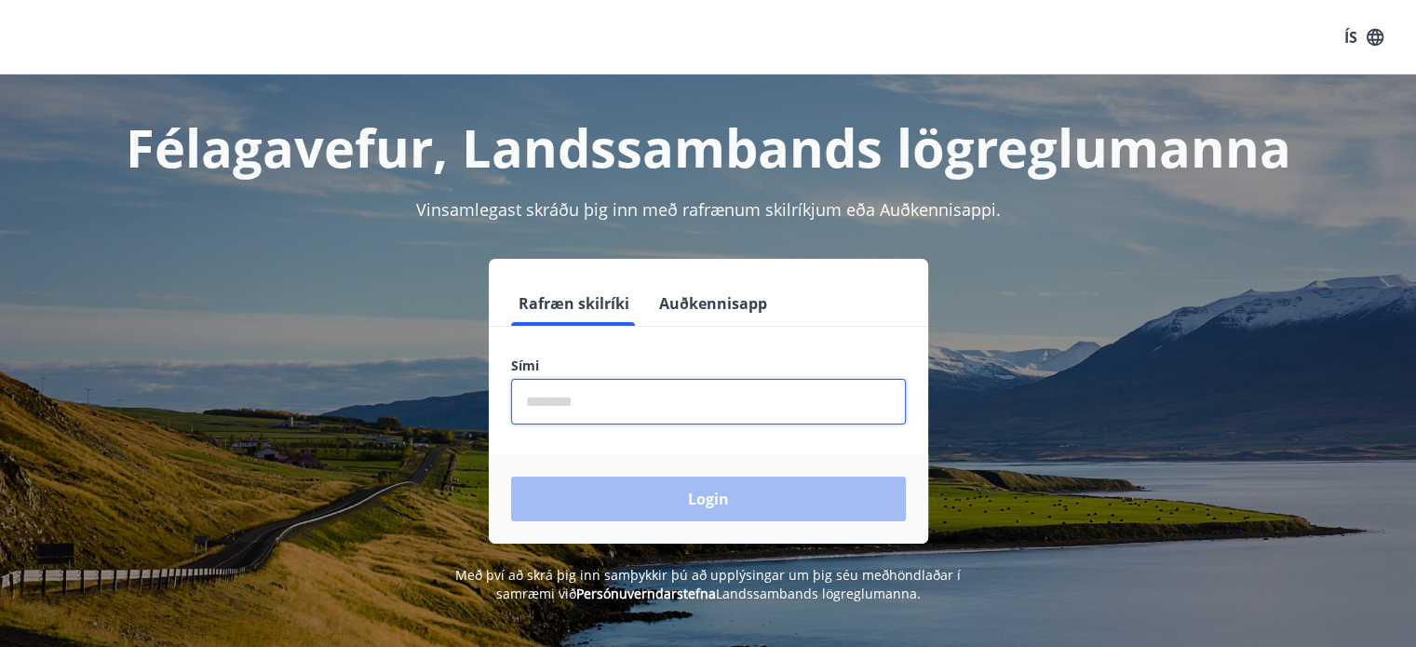
click at [549, 398] on input "phone" at bounding box center [708, 402] width 395 height 46
type input "********"
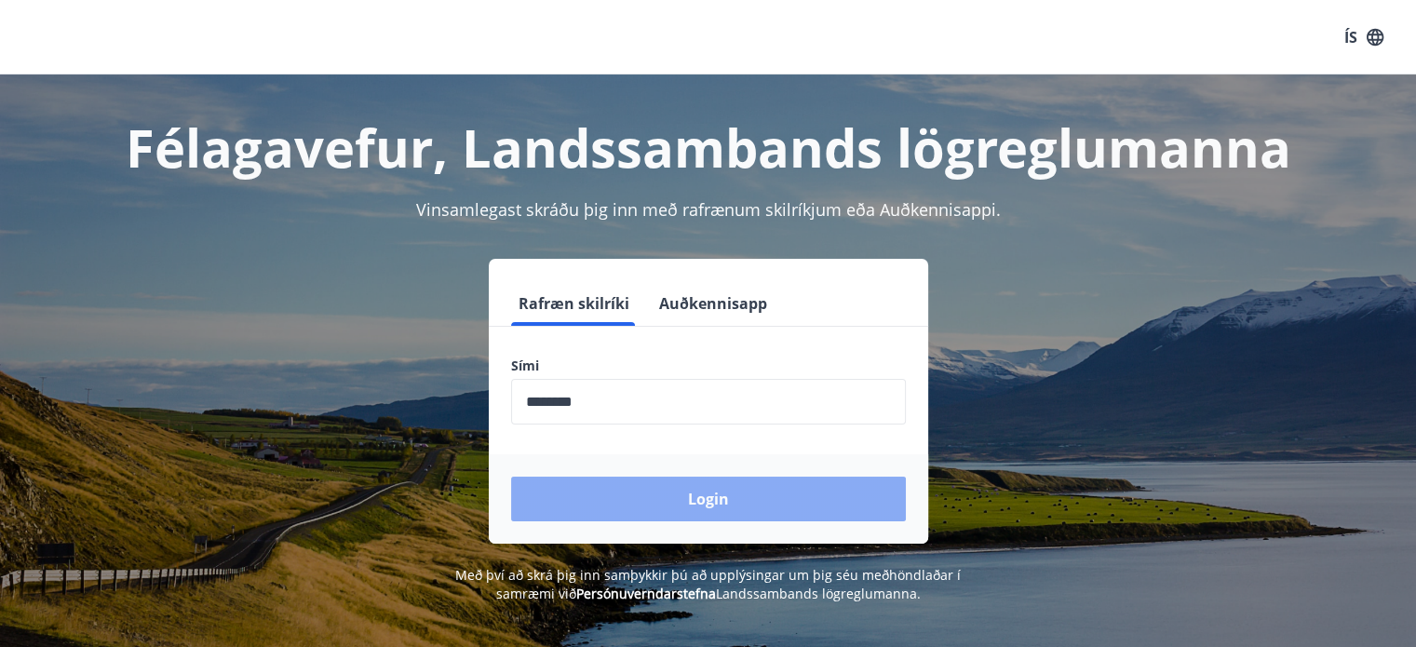
click at [650, 505] on button "Login" at bounding box center [708, 499] width 395 height 45
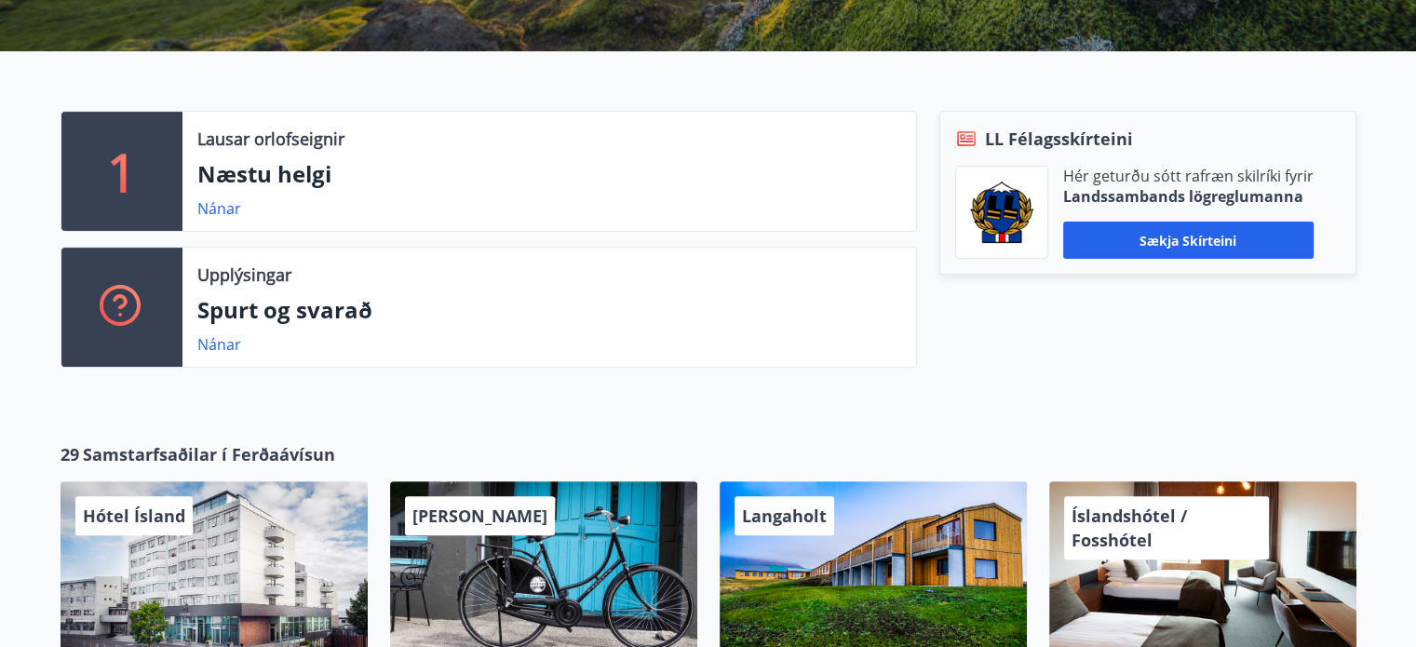
scroll to position [559, 0]
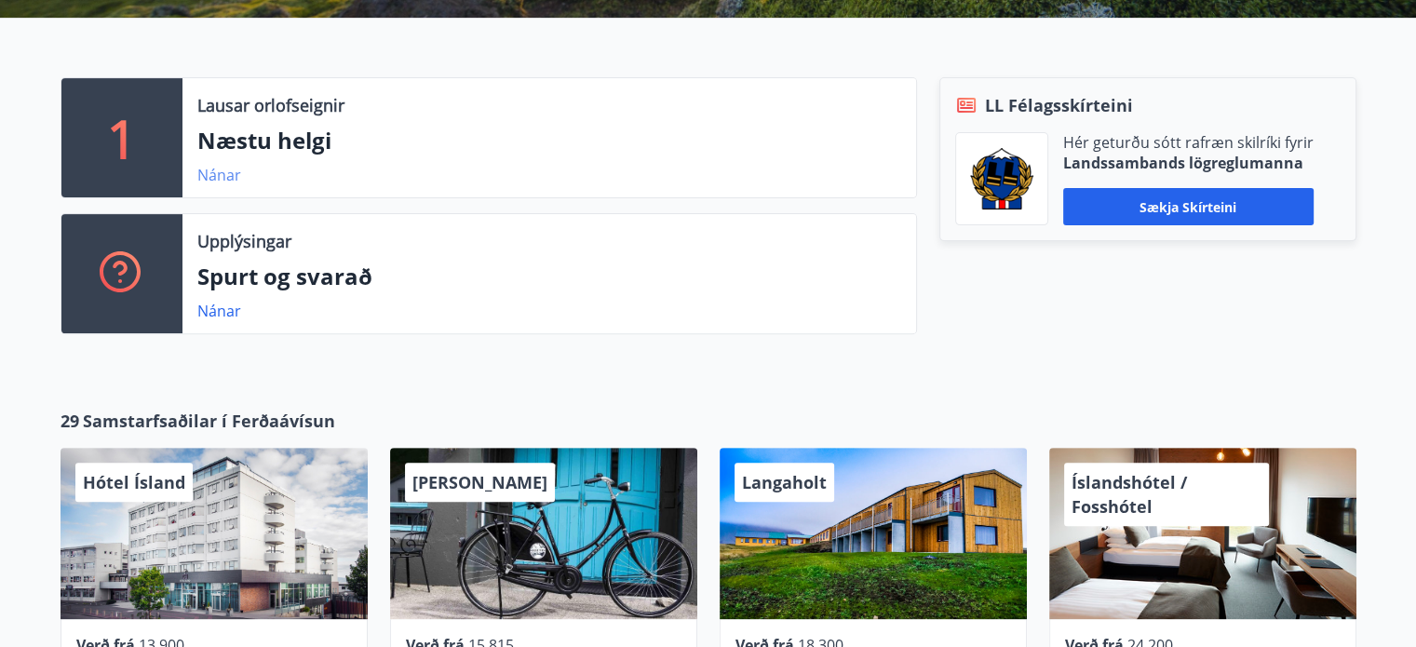
click at [223, 178] on link "Nánar" at bounding box center [219, 175] width 44 height 20
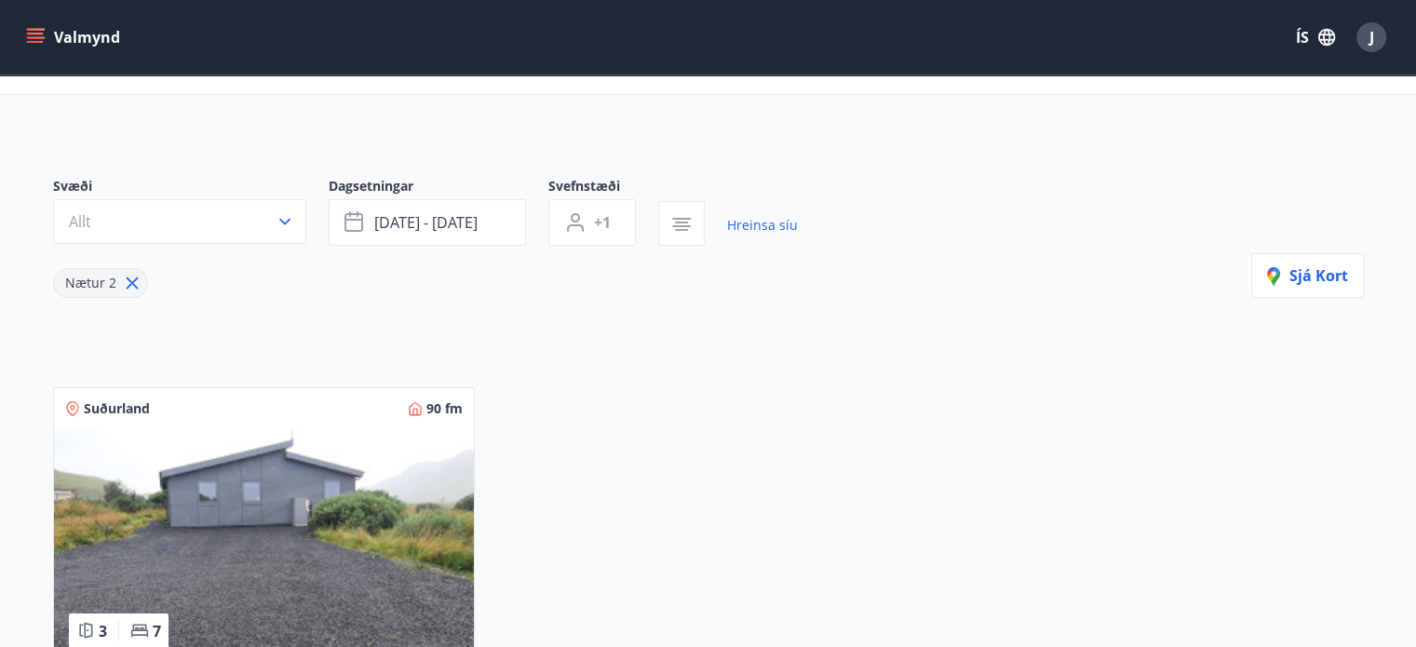
scroll to position [93, 0]
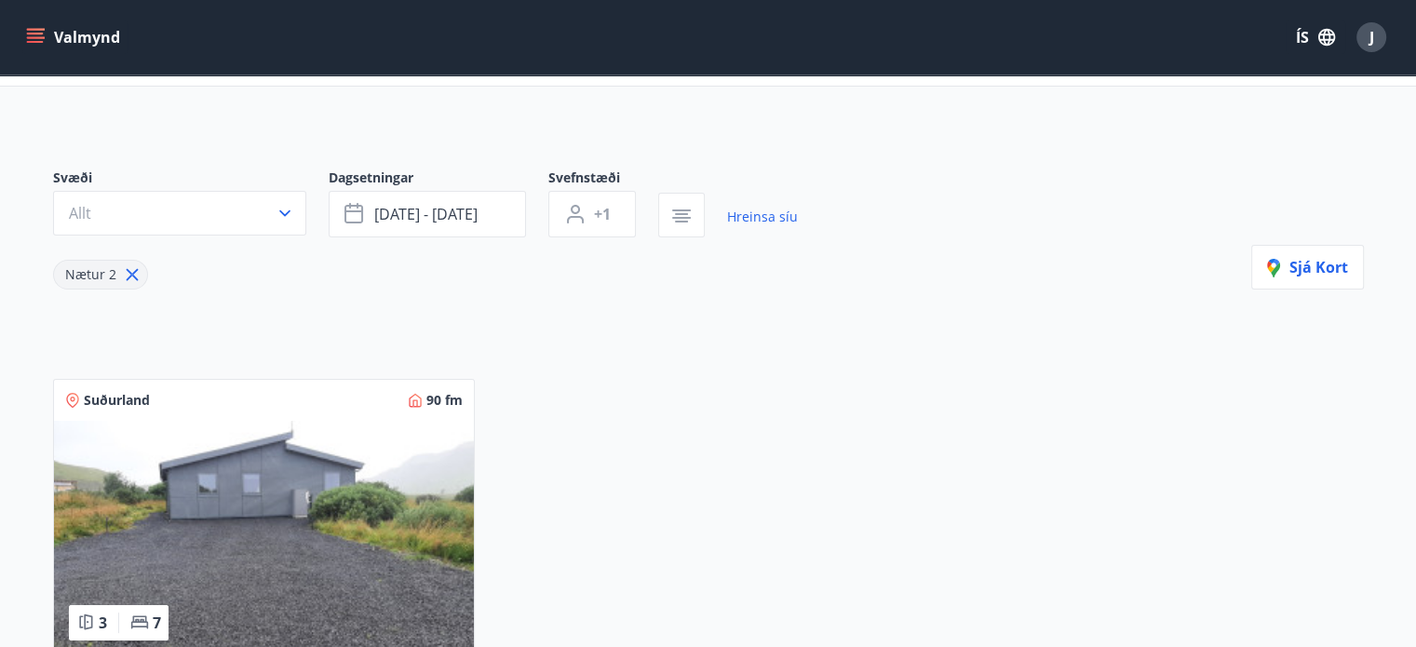
click at [283, 209] on icon "button" at bounding box center [285, 213] width 19 height 19
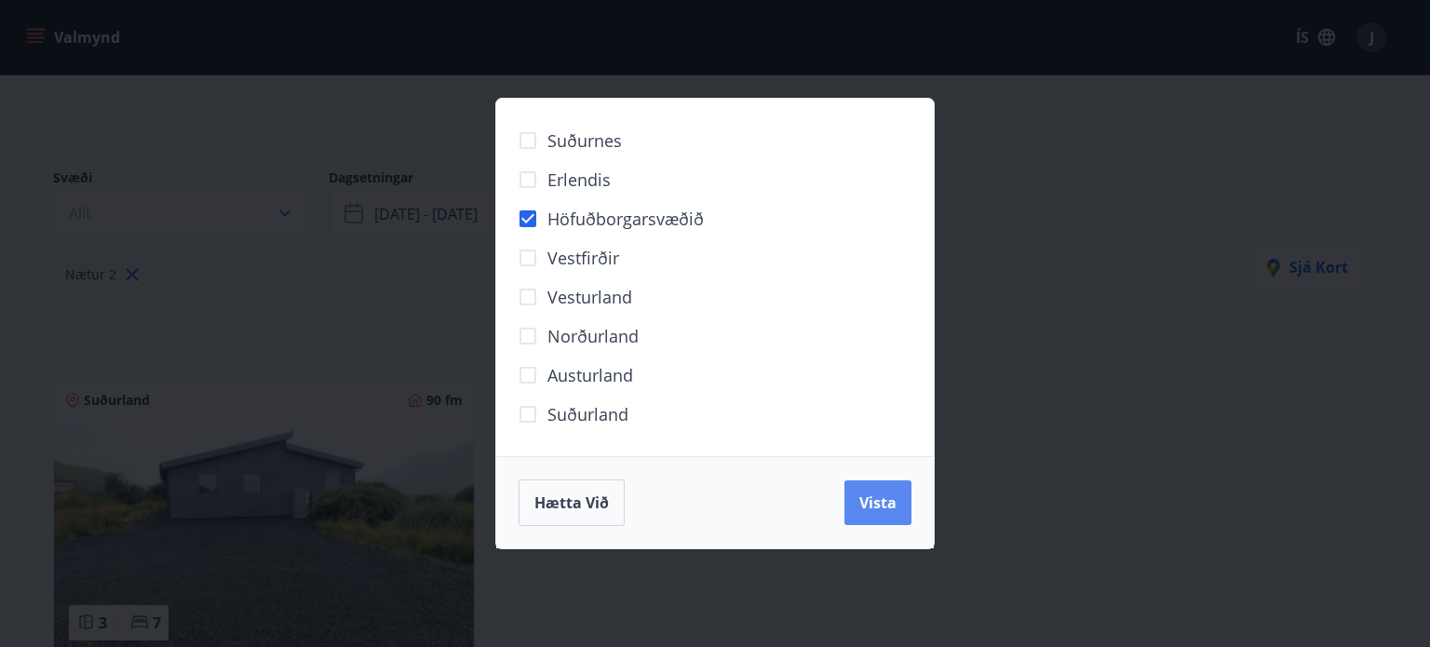
click at [865, 503] on span "Vista" at bounding box center [877, 503] width 37 height 20
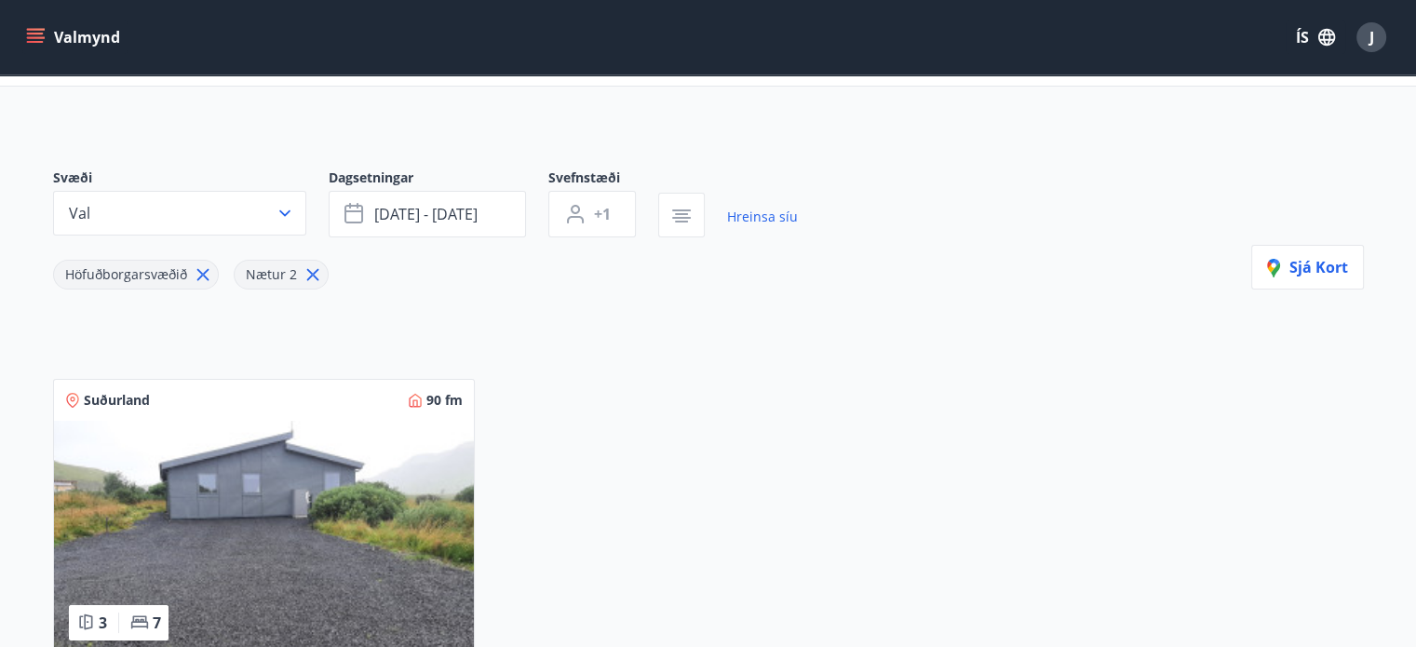
scroll to position [70, 0]
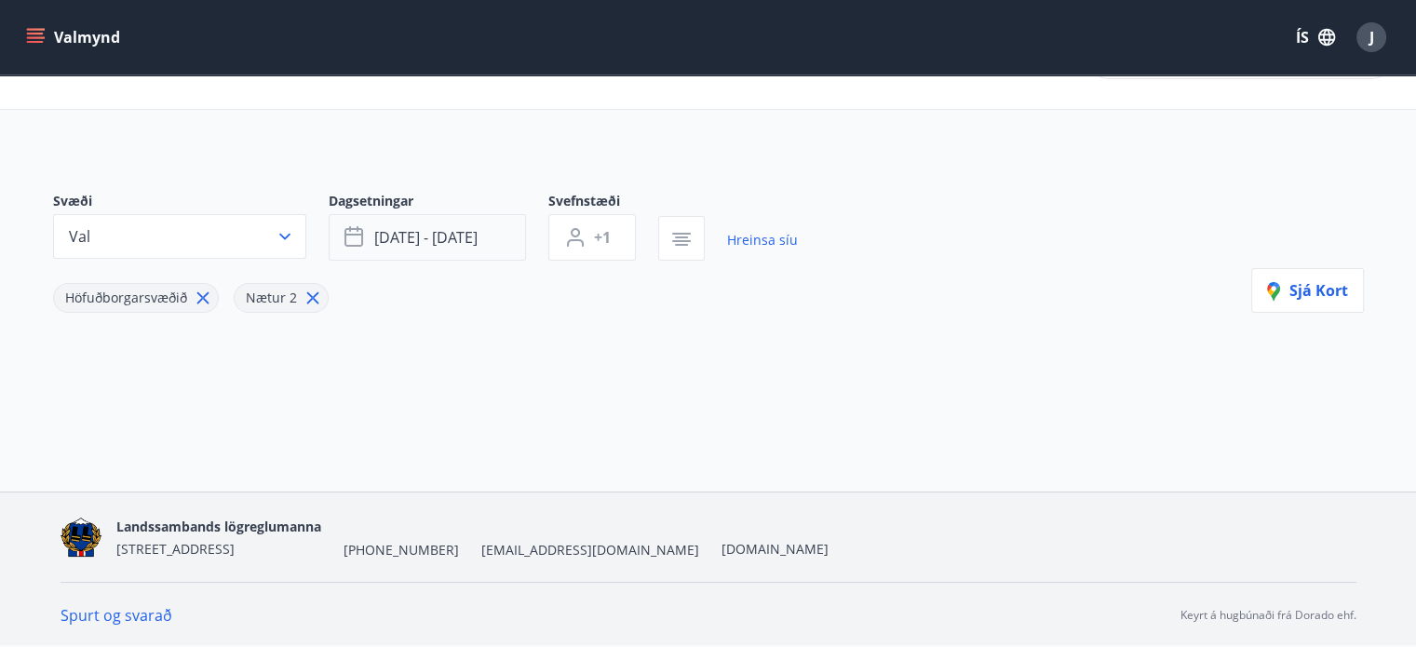
click at [396, 240] on span "ágú 15 - ágú 18" at bounding box center [425, 237] width 103 height 20
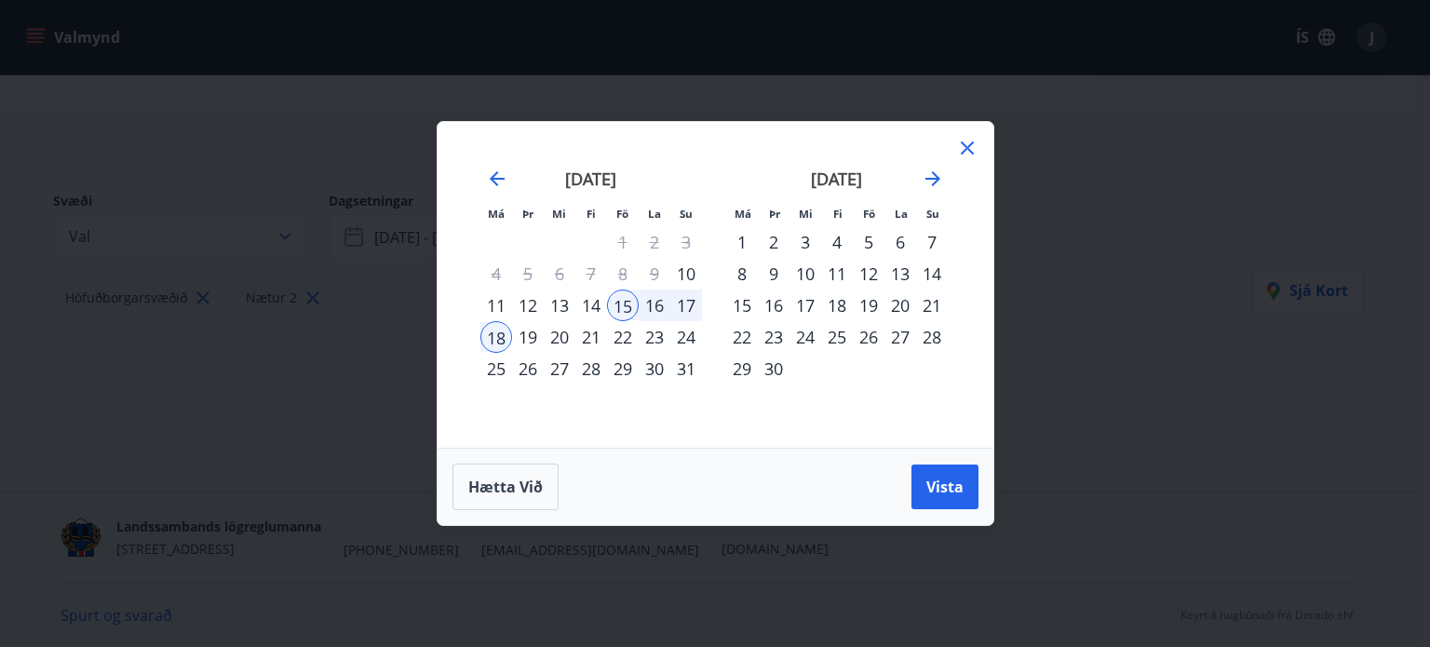
click at [769, 336] on div "23" at bounding box center [774, 337] width 32 height 32
click at [802, 332] on div "24" at bounding box center [806, 337] width 32 height 32
click at [945, 487] on span "Vista" at bounding box center [944, 487] width 37 height 20
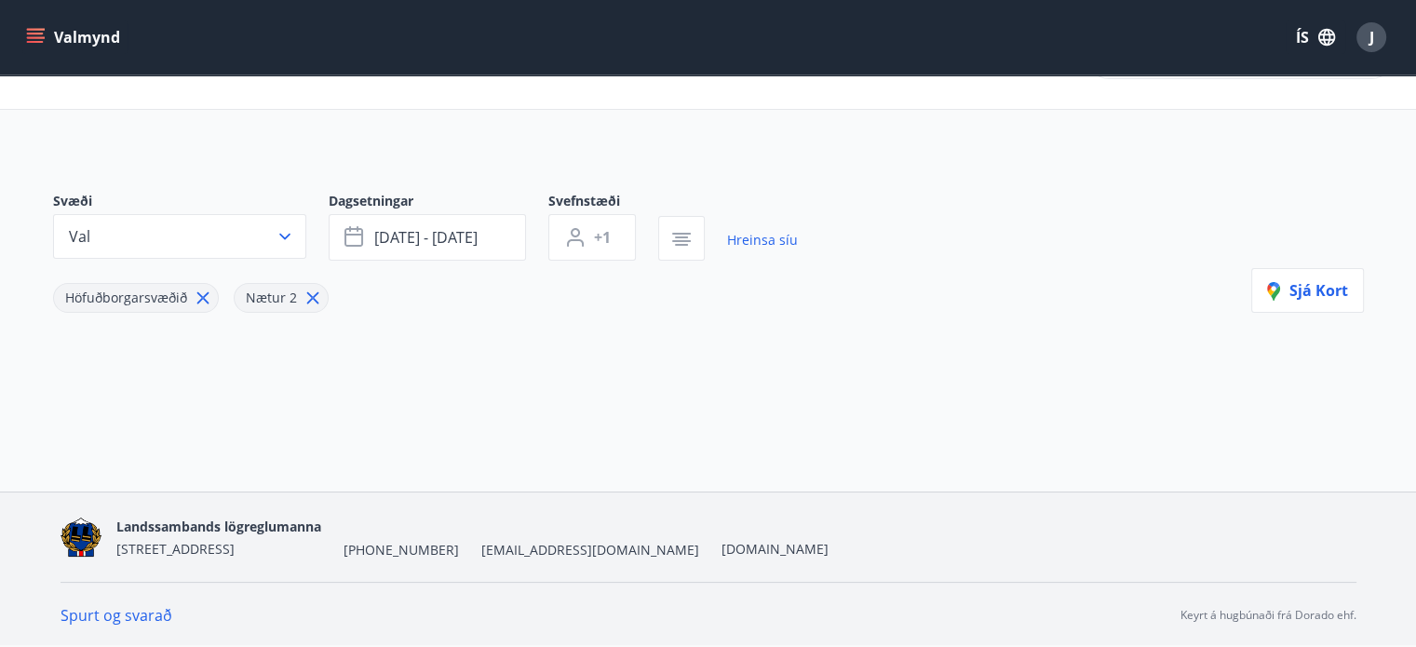
click at [276, 293] on span "Nætur 2" at bounding box center [271, 298] width 51 height 18
click at [451, 233] on span "sep 23 - sep 24" at bounding box center [425, 237] width 103 height 20
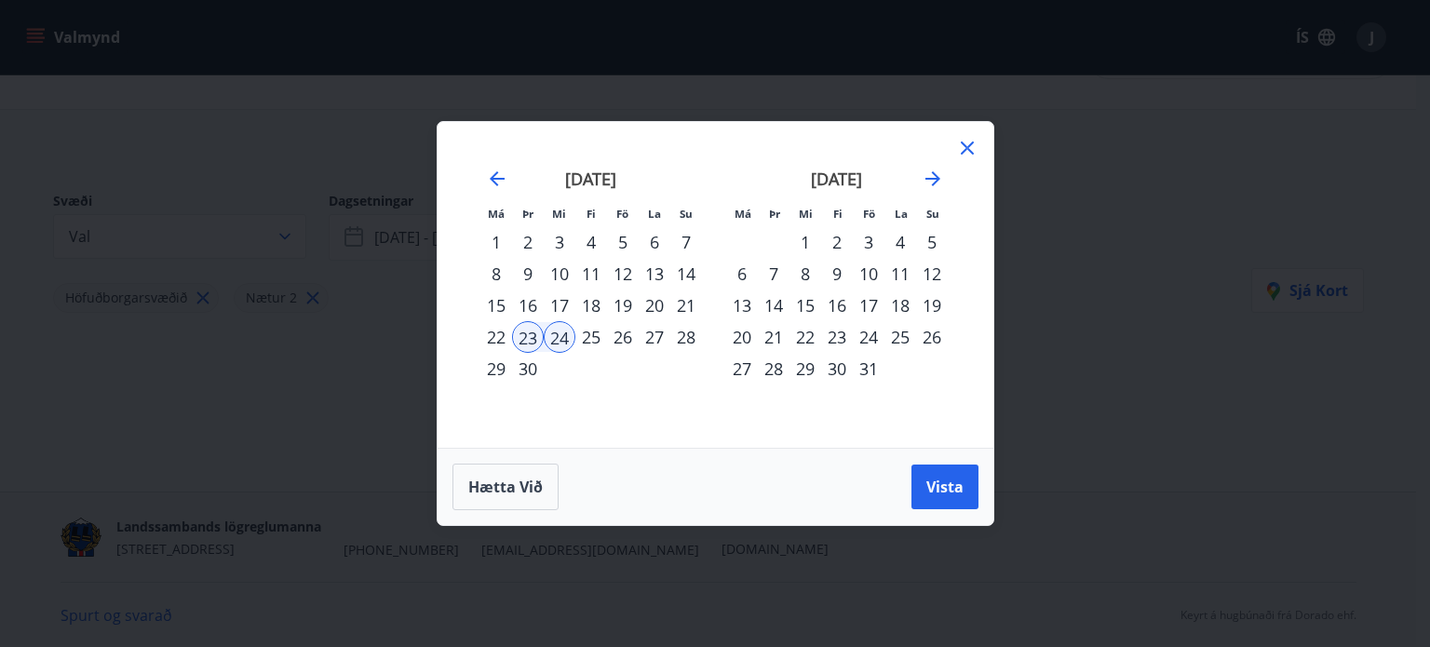
click at [530, 344] on div "23" at bounding box center [528, 337] width 32 height 32
click at [556, 336] on div "24" at bounding box center [560, 337] width 32 height 32
click at [529, 336] on div "23" at bounding box center [528, 337] width 32 height 32
click at [499, 477] on span "Hætta við" at bounding box center [505, 487] width 74 height 20
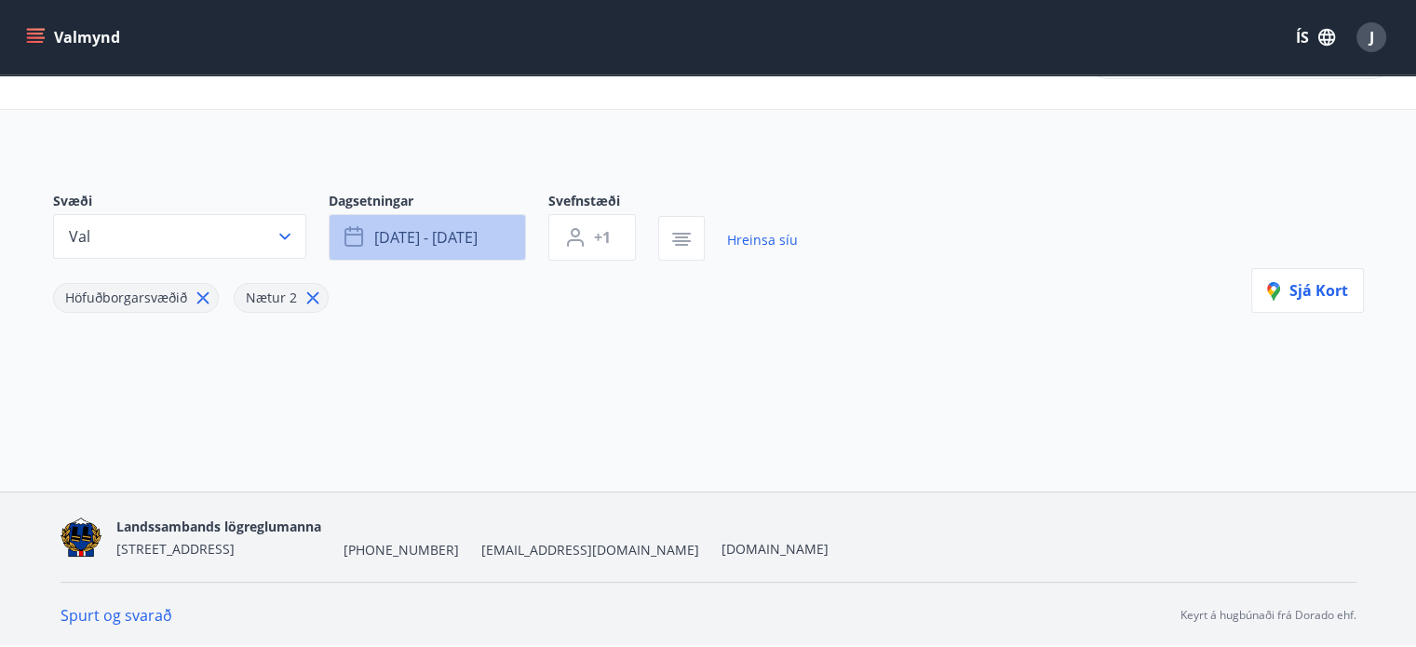
click at [370, 232] on button "sep 23 - sep 24" at bounding box center [427, 237] width 197 height 47
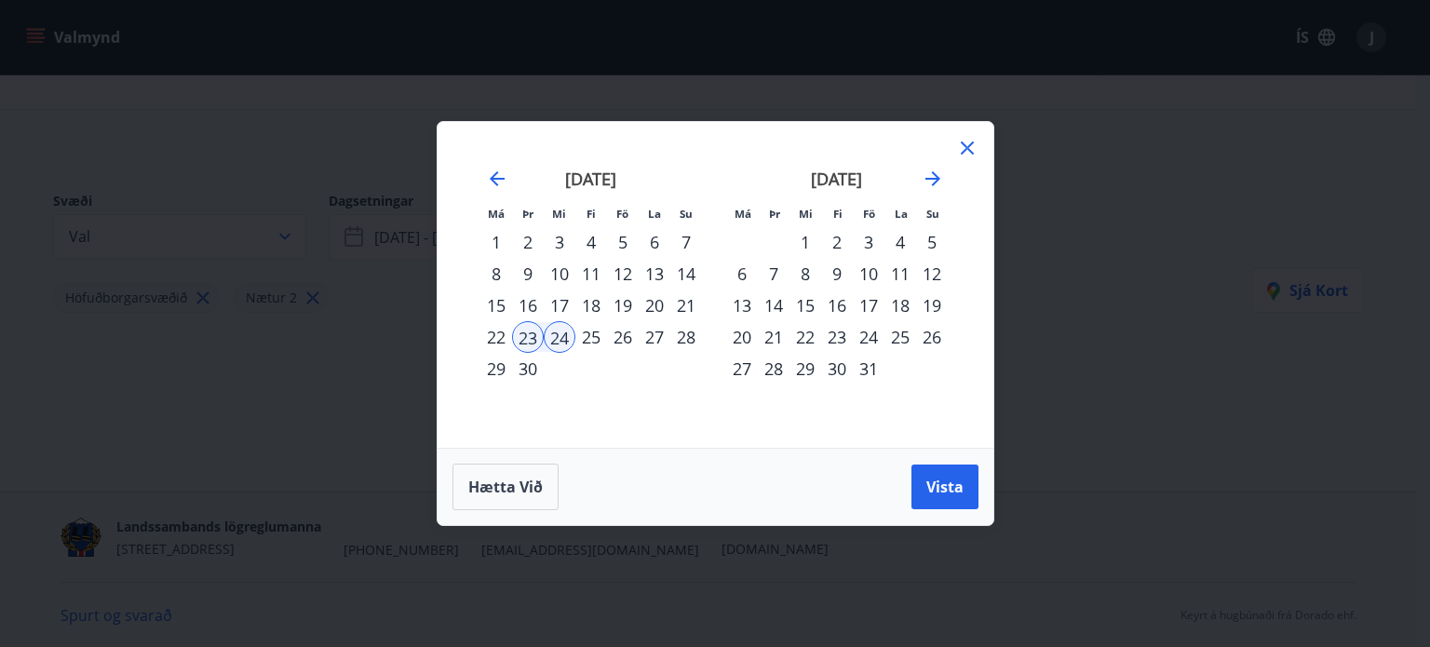
click at [529, 336] on div "23" at bounding box center [528, 337] width 32 height 32
click at [528, 336] on div "23" at bounding box center [528, 337] width 32 height 32
click at [500, 495] on span "Hætta við" at bounding box center [505, 487] width 74 height 20
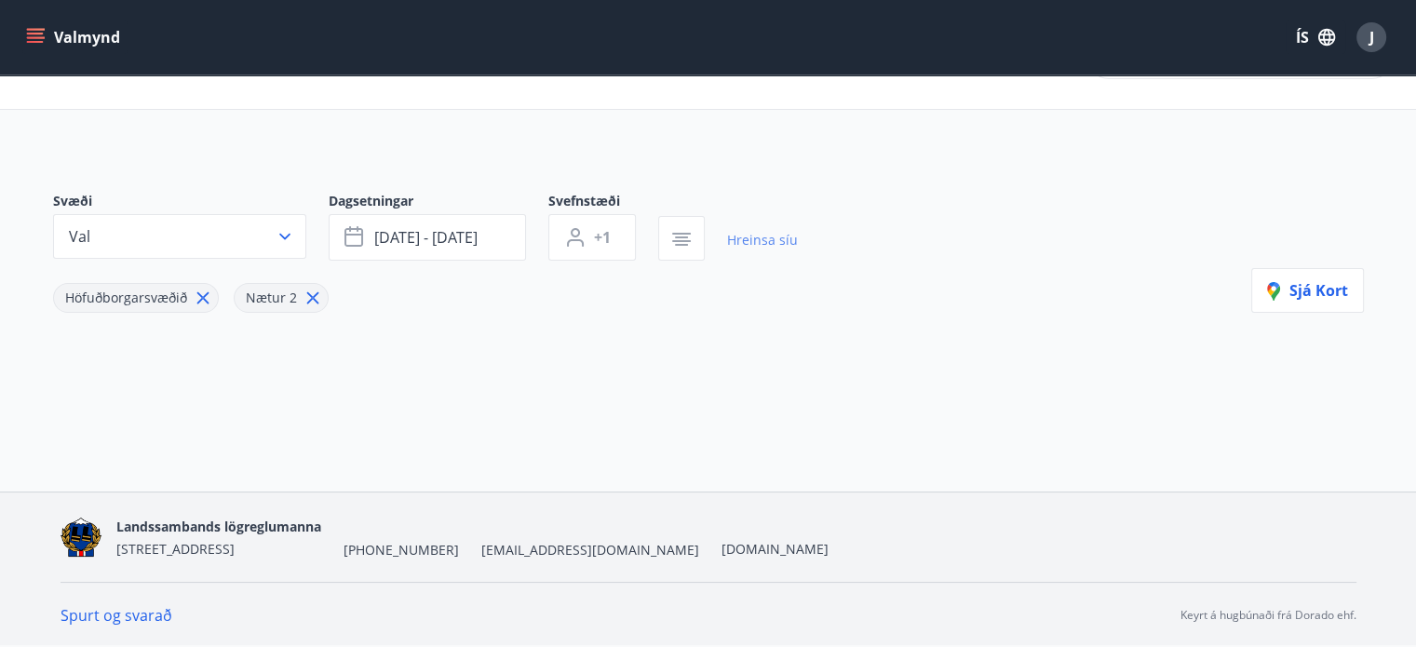
click at [775, 241] on link "Hreinsa síu" at bounding box center [762, 240] width 71 height 41
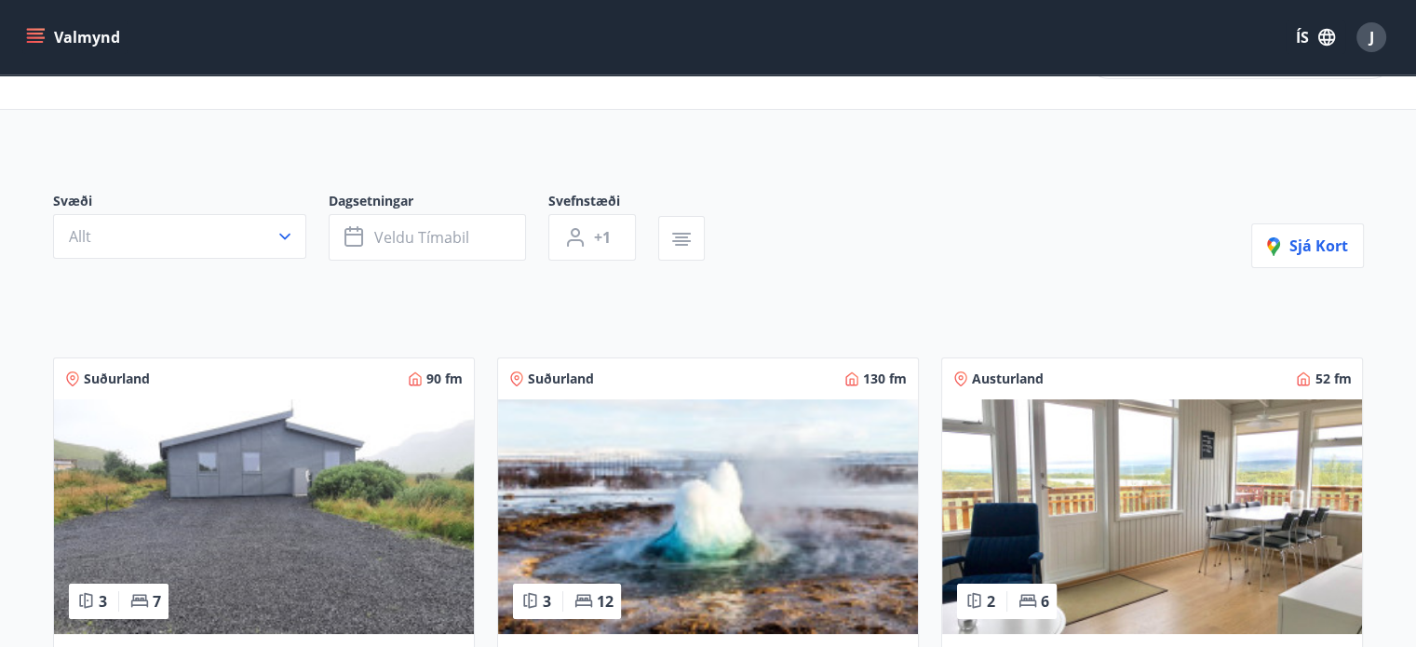
type input "*"
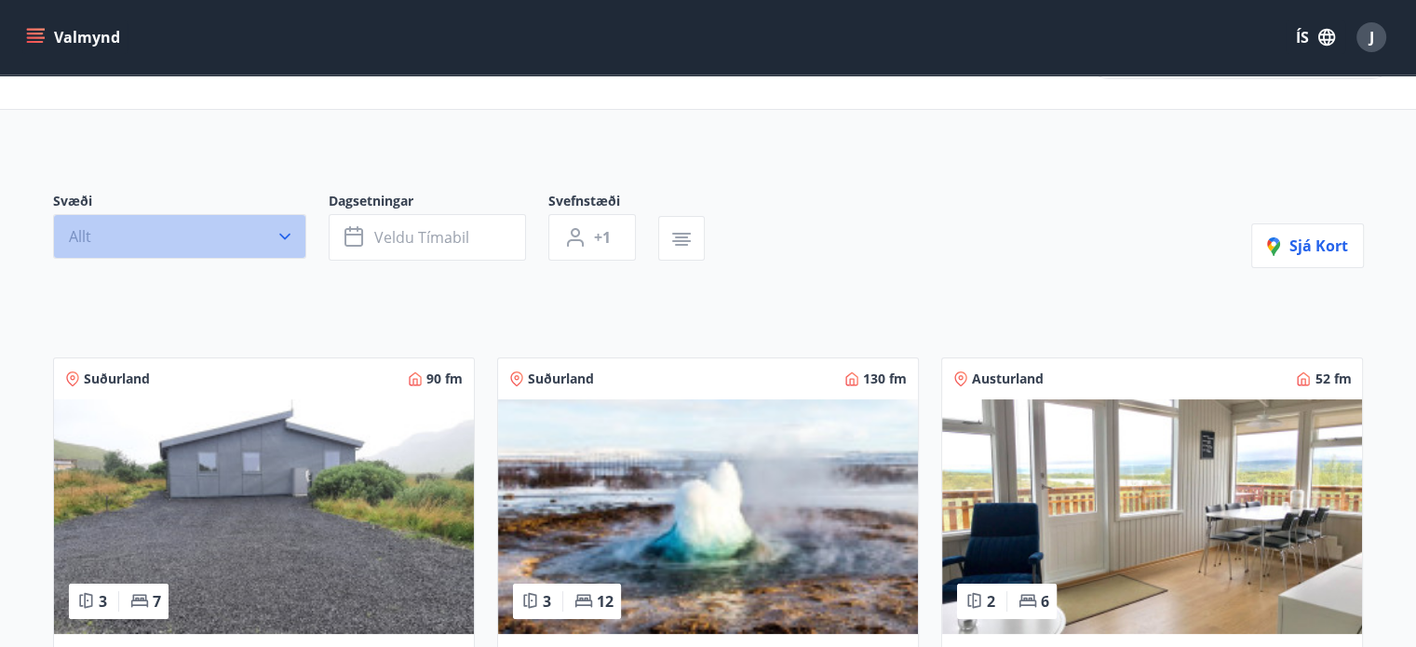
click at [279, 237] on icon "button" at bounding box center [285, 236] width 19 height 19
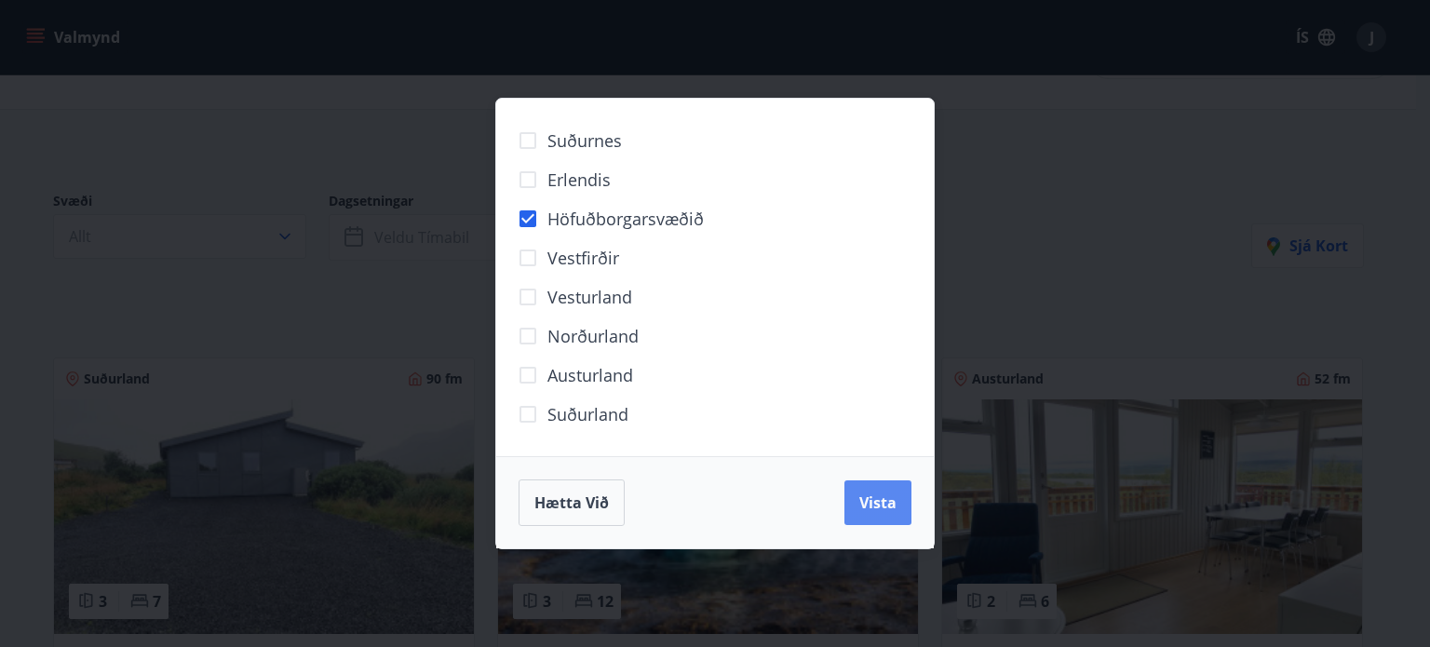
click at [877, 499] on span "Vista" at bounding box center [877, 503] width 37 height 20
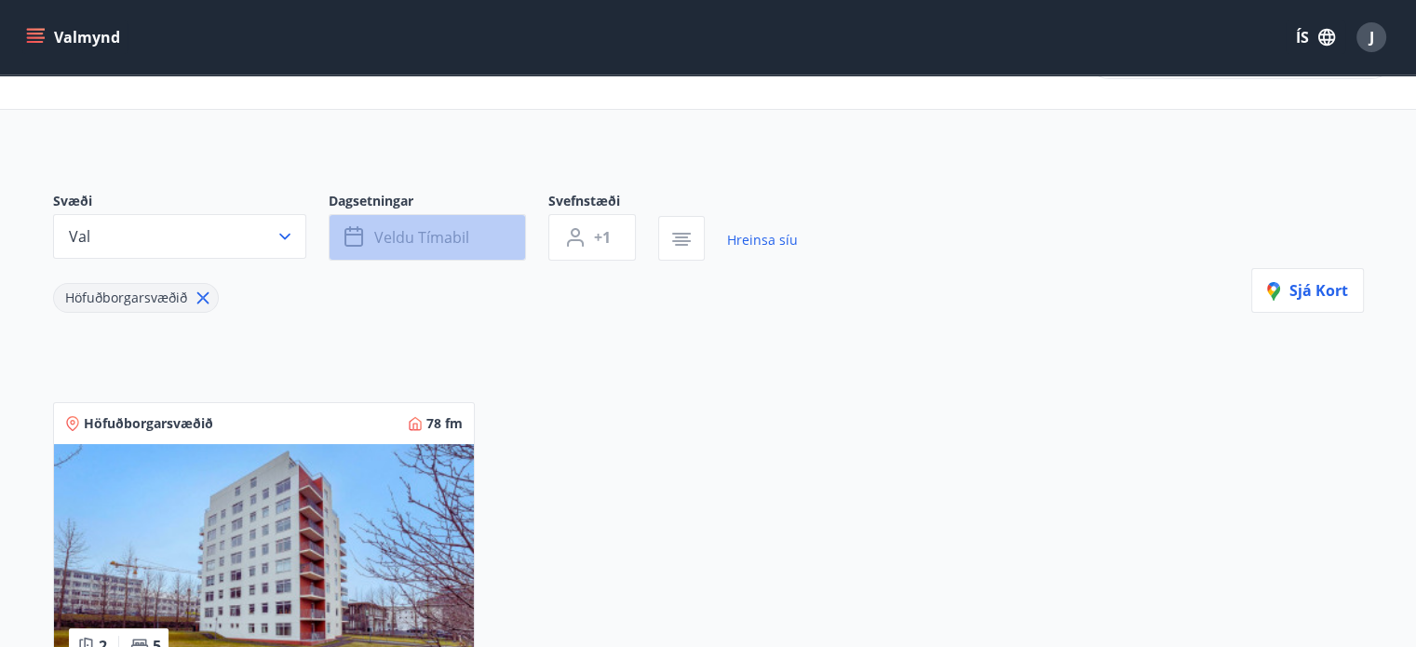
click at [382, 235] on span "Veldu tímabil" at bounding box center [421, 237] width 95 height 20
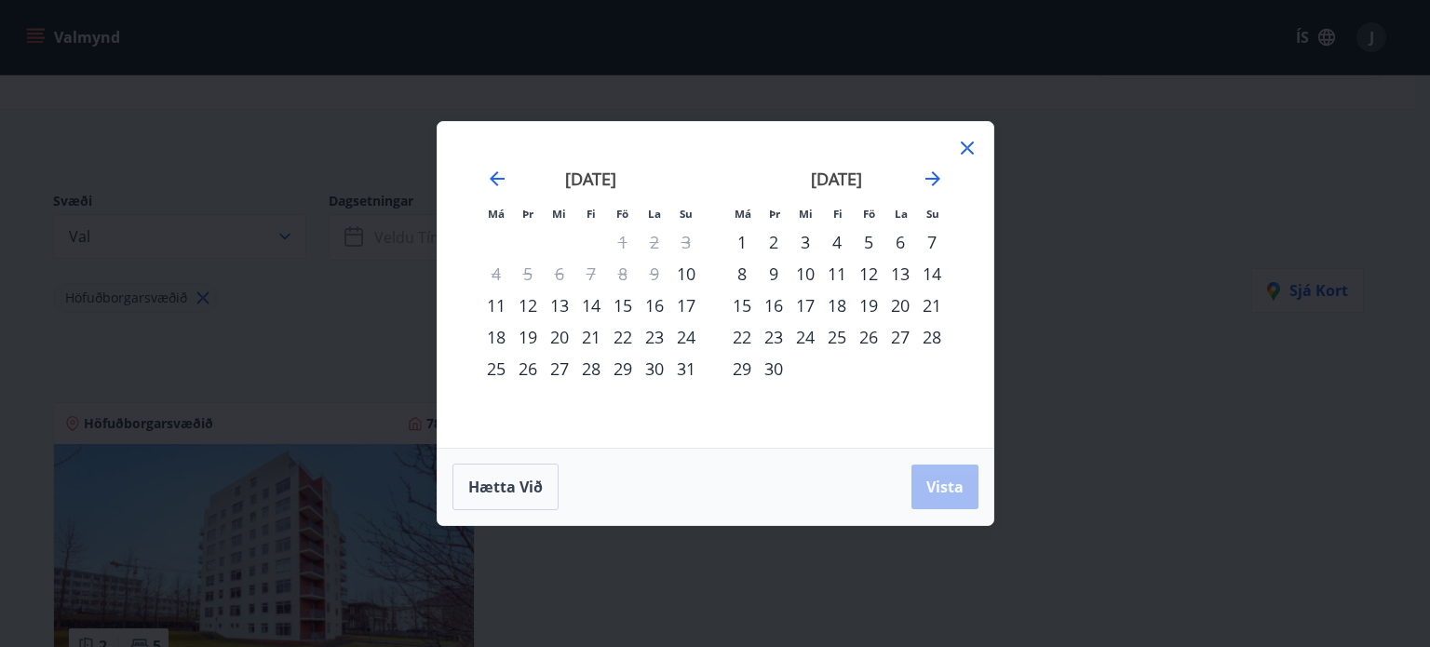
click at [763, 333] on div "23" at bounding box center [774, 337] width 32 height 32
click at [949, 481] on span "Vista" at bounding box center [944, 487] width 37 height 20
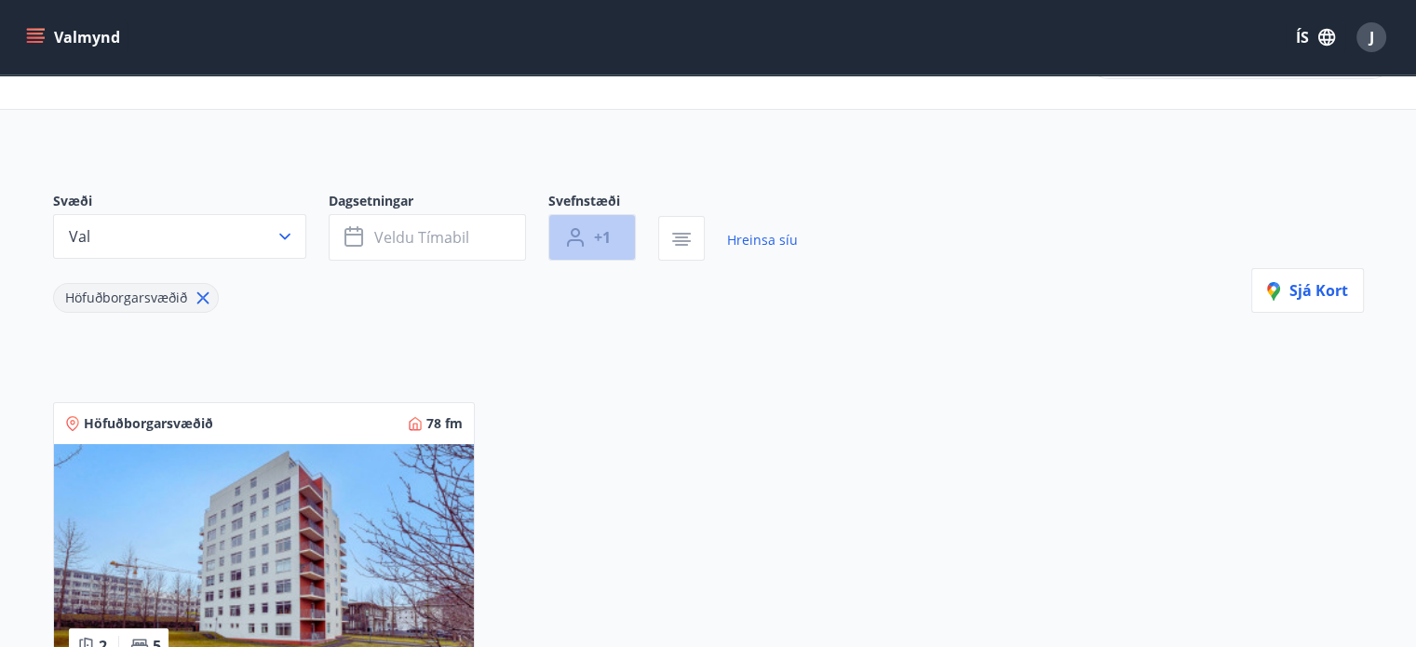
click at [594, 242] on span "+1" at bounding box center [602, 237] width 17 height 20
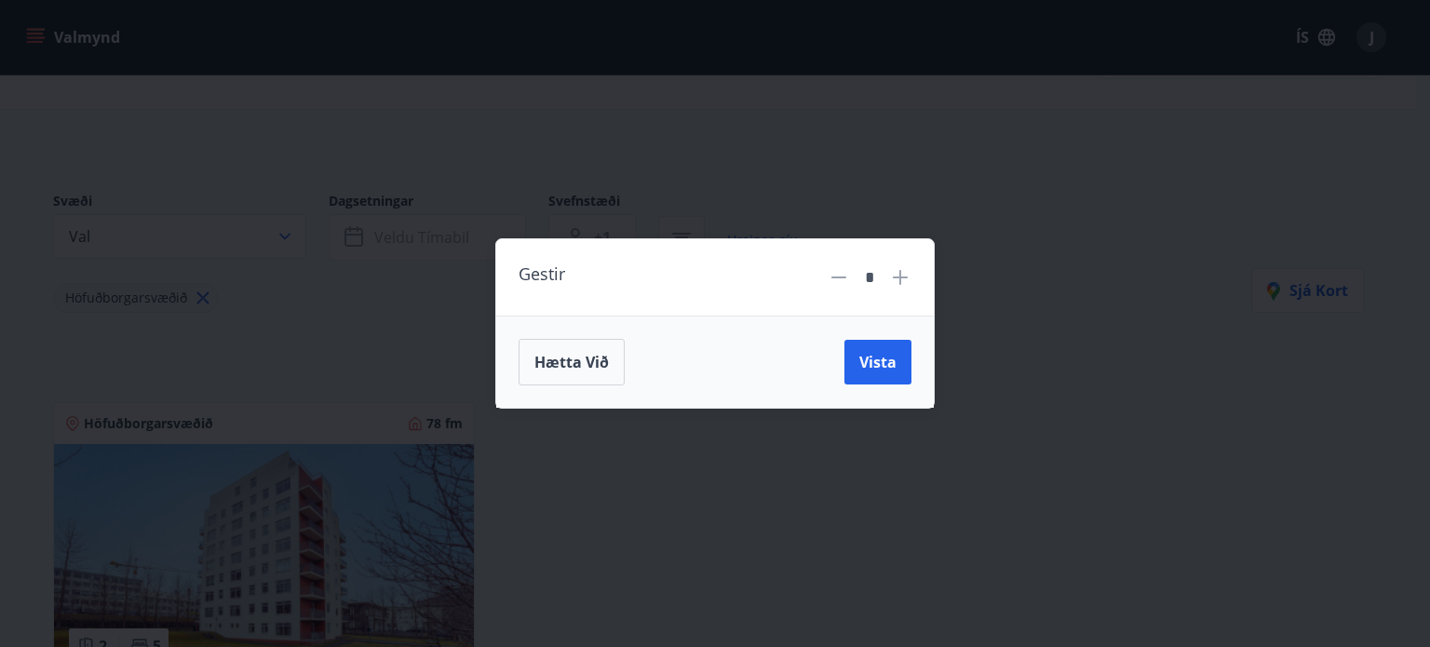
click at [895, 276] on icon at bounding box center [900, 277] width 22 height 22
type input "*"
click at [886, 364] on span "Vista" at bounding box center [877, 362] width 37 height 20
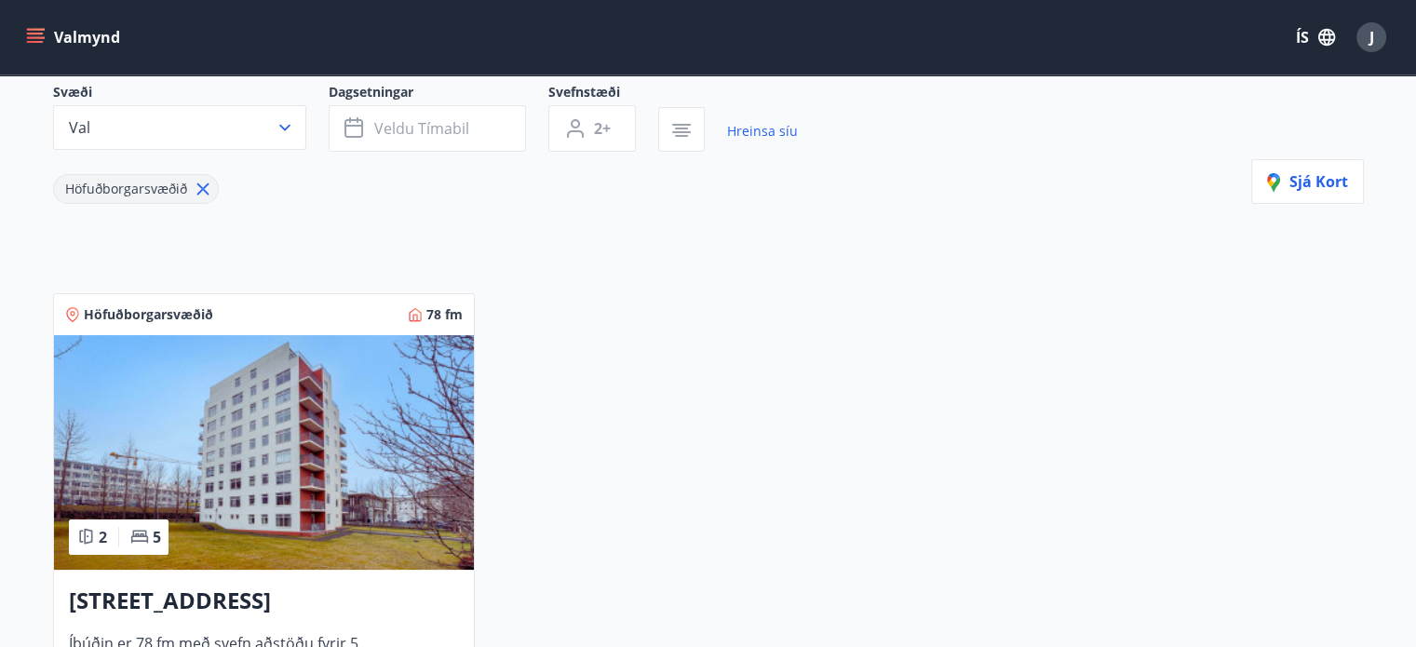
scroll to position [272, 0]
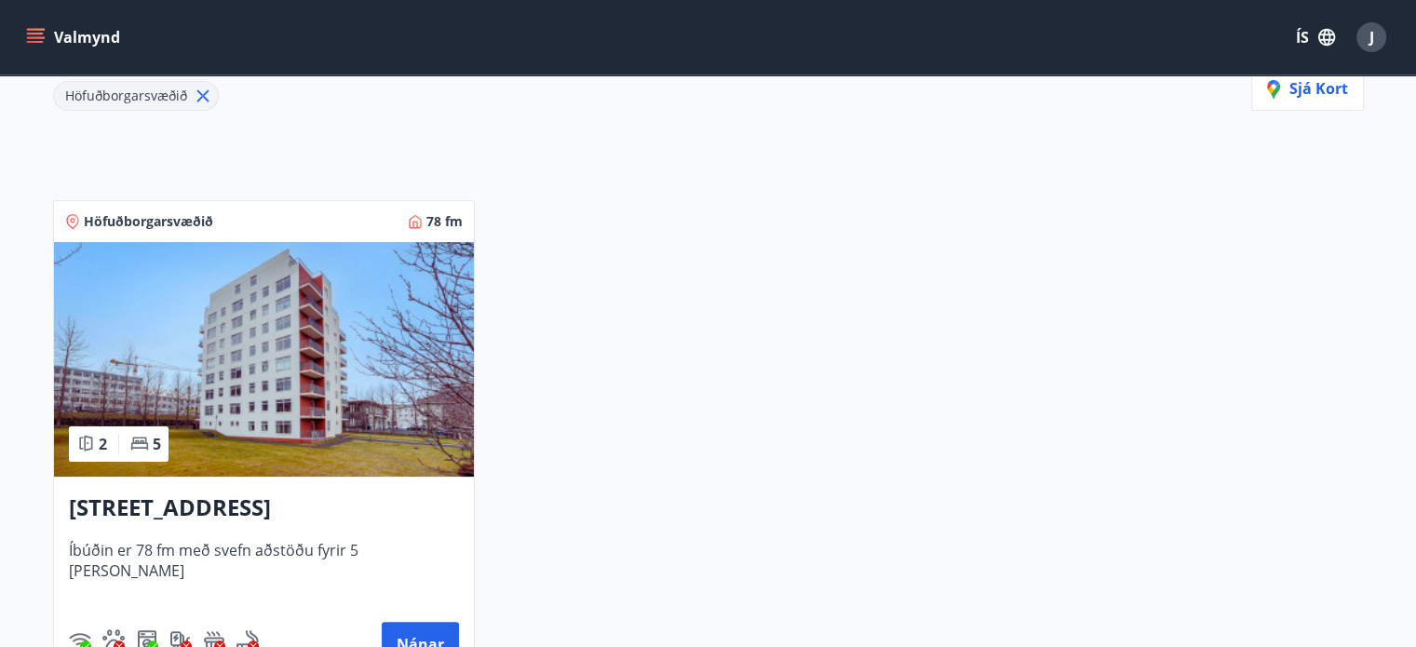
click at [300, 383] on img at bounding box center [264, 359] width 420 height 235
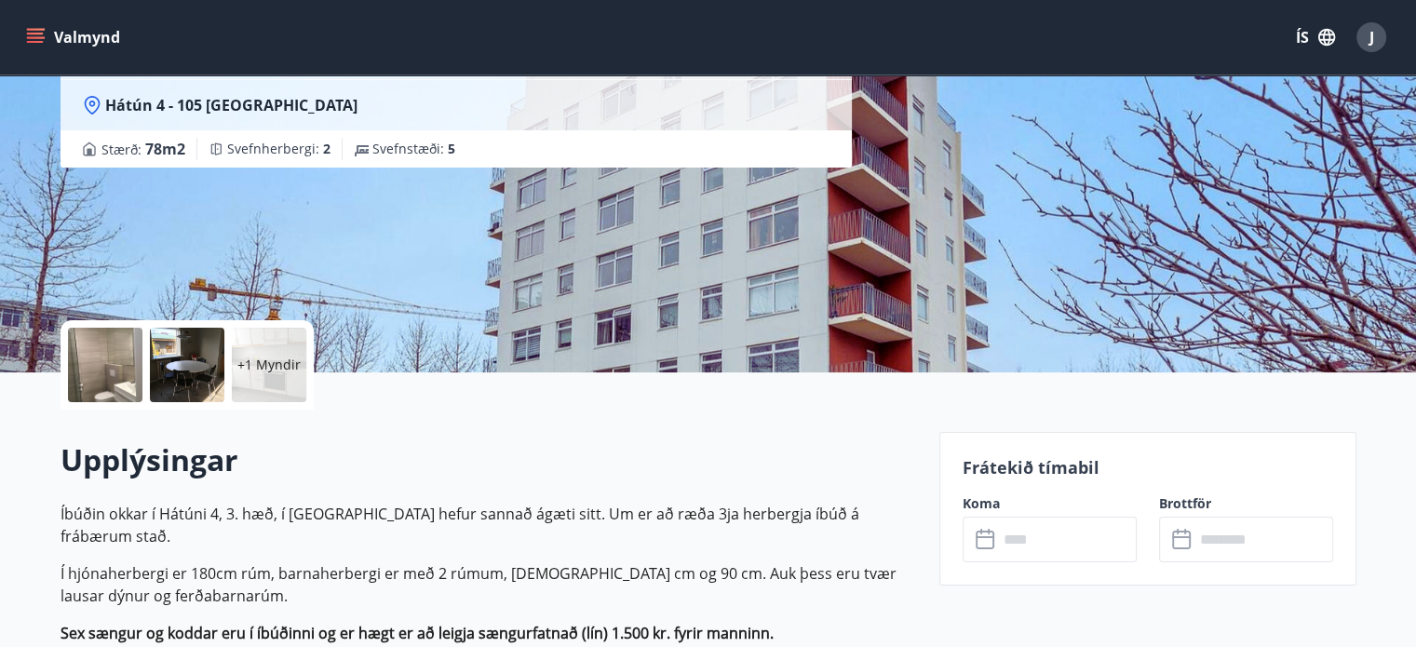
scroll to position [279, 0]
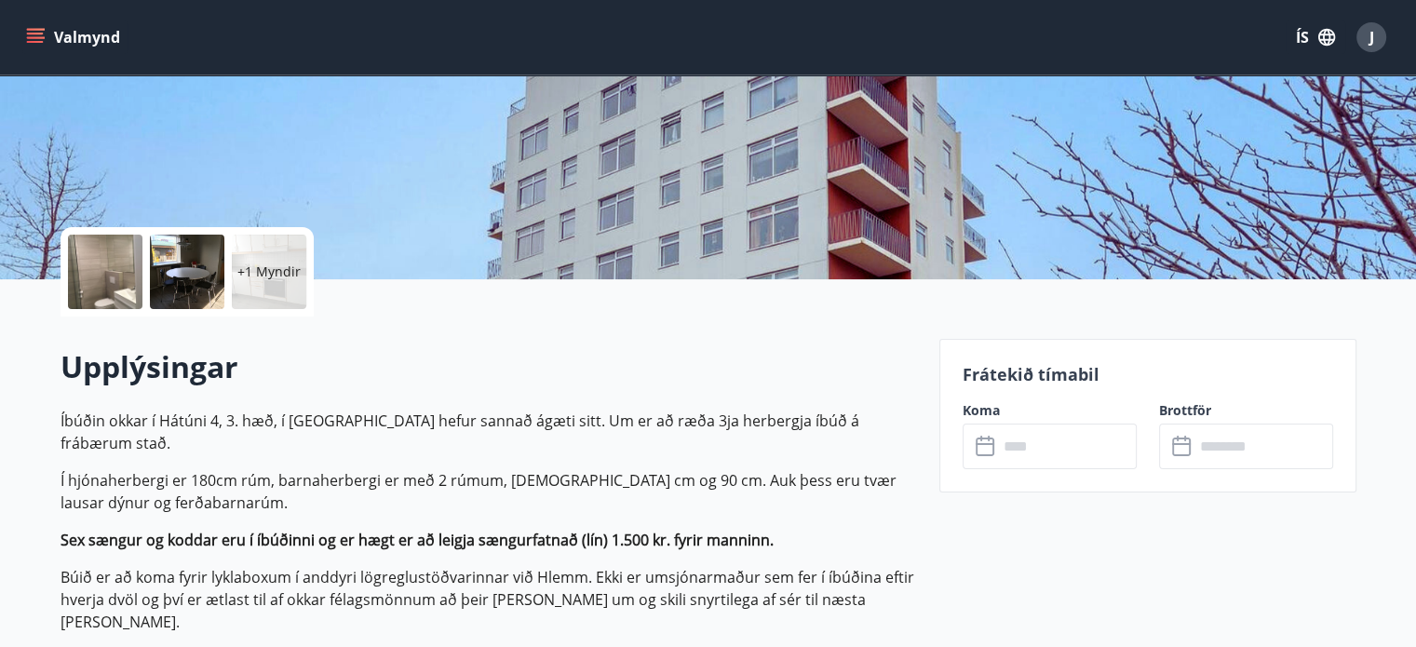
click at [983, 444] on icon at bounding box center [987, 447] width 22 height 22
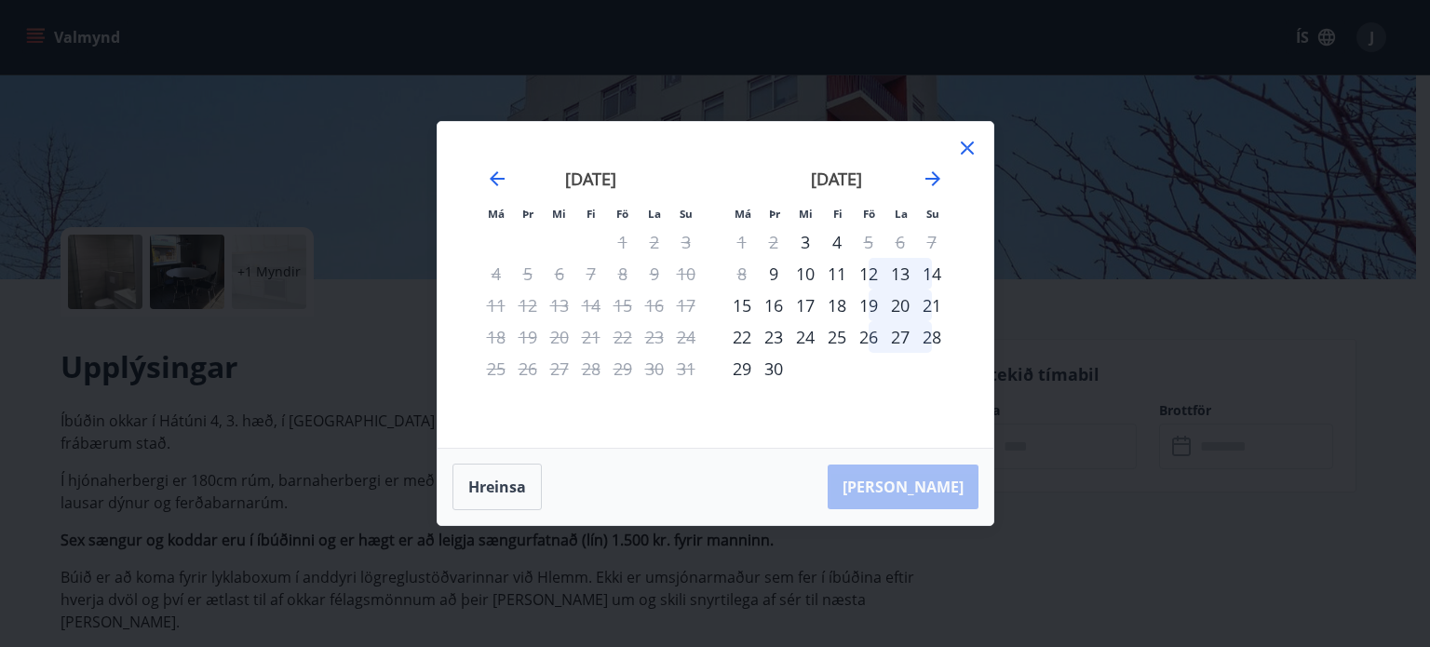
click at [775, 336] on div "23" at bounding box center [774, 337] width 32 height 32
click at [772, 336] on div "23" at bounding box center [774, 337] width 32 height 32
click at [771, 336] on div "23" at bounding box center [774, 337] width 32 height 32
click at [514, 487] on button "Hreinsa" at bounding box center [496, 487] width 89 height 47
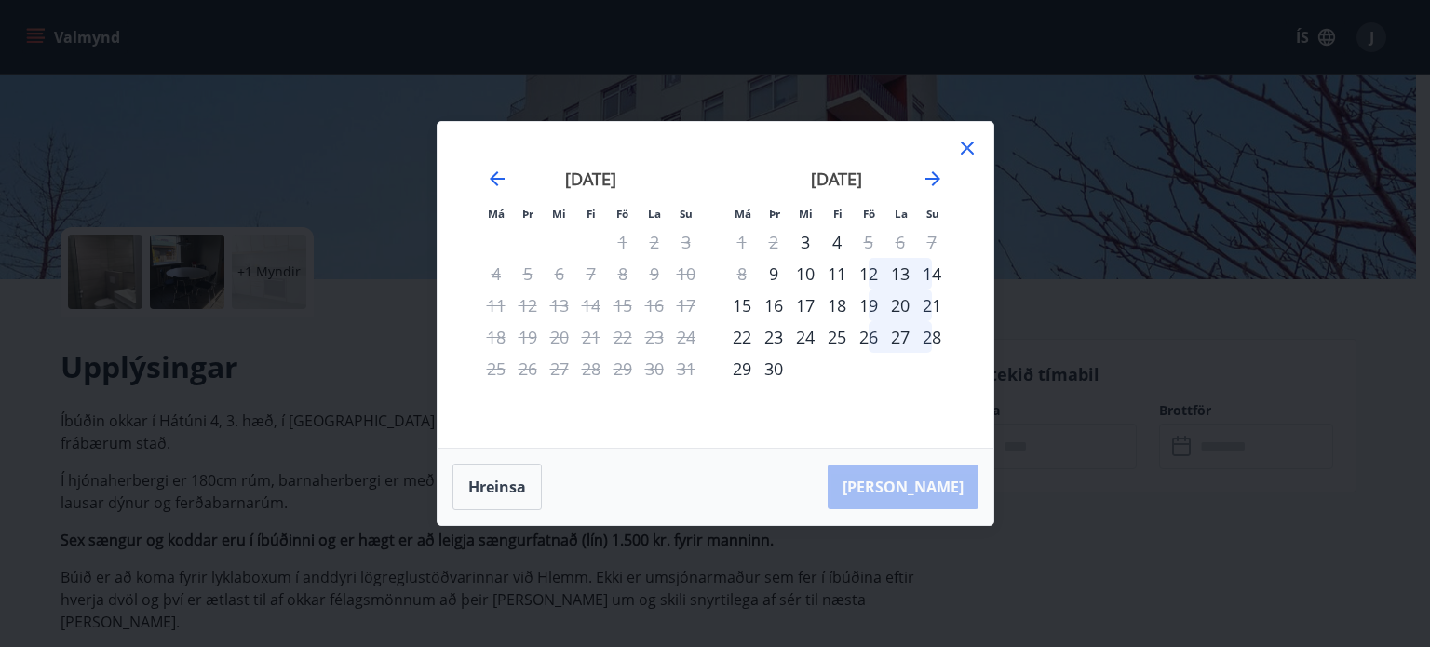
click at [769, 334] on div "23" at bounding box center [774, 337] width 32 height 32
click at [931, 484] on div "Hreinsa Taka Frá" at bounding box center [716, 487] width 556 height 76
click at [767, 338] on div "23" at bounding box center [774, 337] width 32 height 32
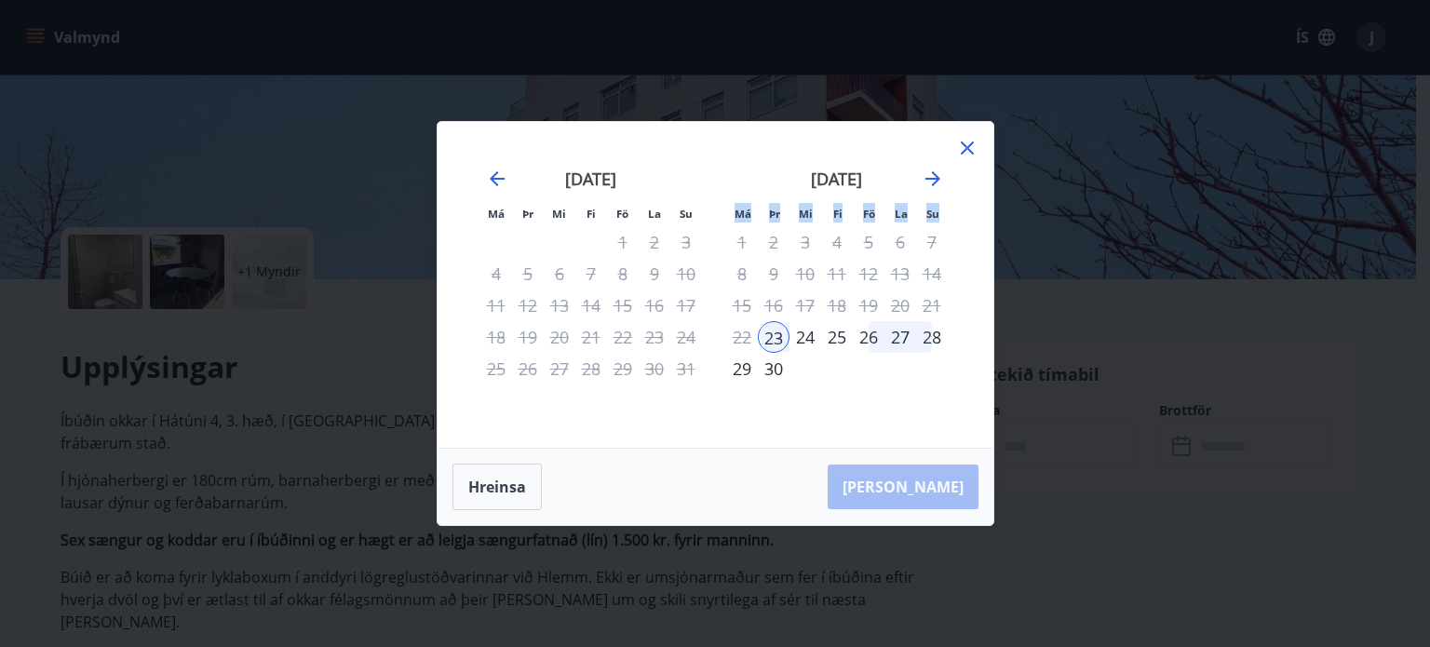
click at [767, 338] on div "23" at bounding box center [774, 337] width 32 height 32
click at [946, 479] on div "Hreinsa Taka Frá" at bounding box center [716, 487] width 556 height 76
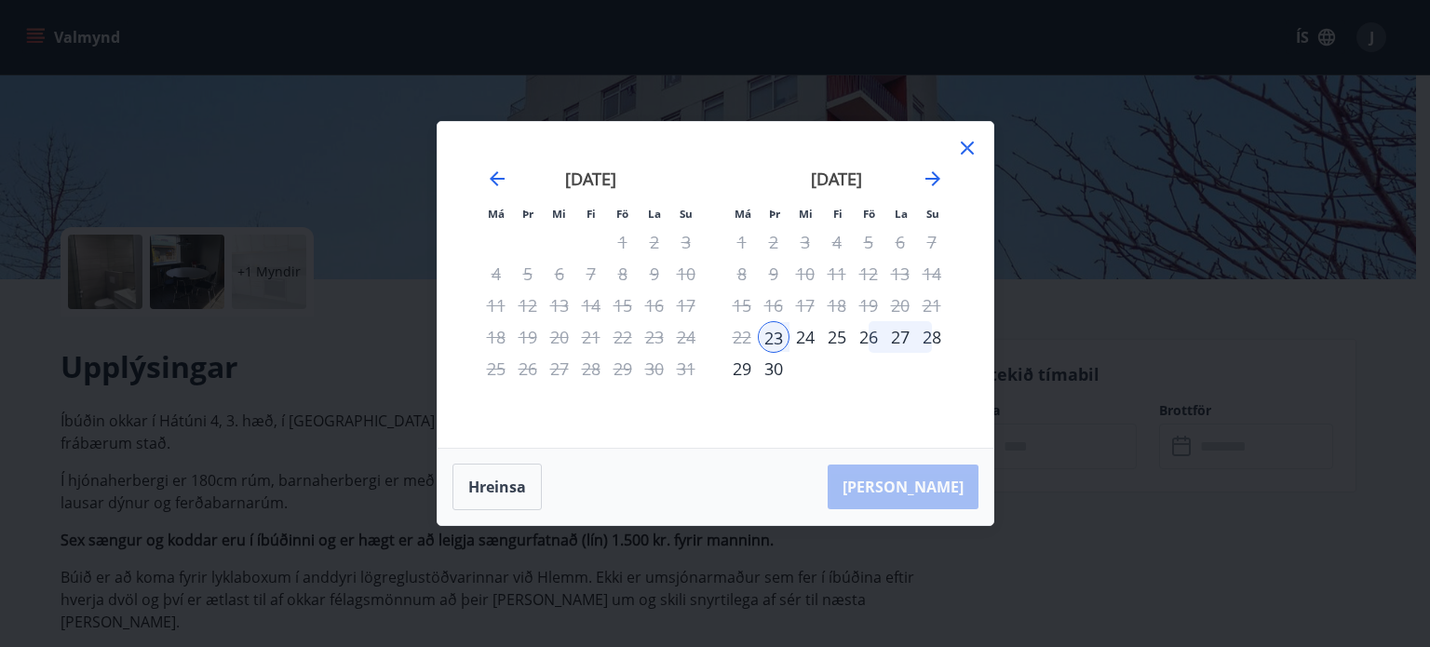
click at [946, 501] on div "Hreinsa Taka Frá" at bounding box center [716, 487] width 556 height 76
click at [499, 490] on button "Hreinsa" at bounding box center [496, 487] width 89 height 47
click at [771, 338] on div "23" at bounding box center [774, 337] width 32 height 32
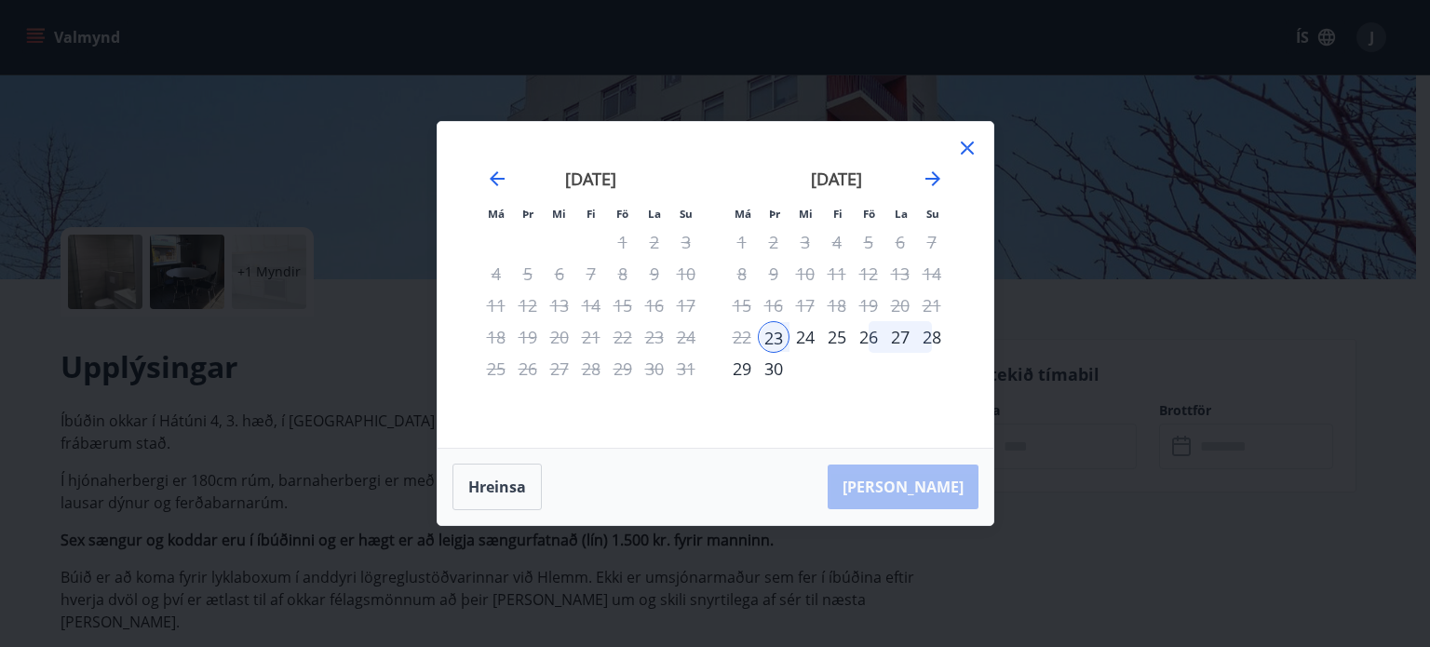
click at [930, 487] on div "Hreinsa Taka Frá" at bounding box center [716, 487] width 556 height 76
click at [929, 487] on div "Hreinsa Taka Frá" at bounding box center [716, 487] width 556 height 76
click at [925, 491] on div "Hreinsa Taka Frá" at bounding box center [716, 487] width 556 height 76
click at [803, 338] on div "24" at bounding box center [806, 337] width 32 height 32
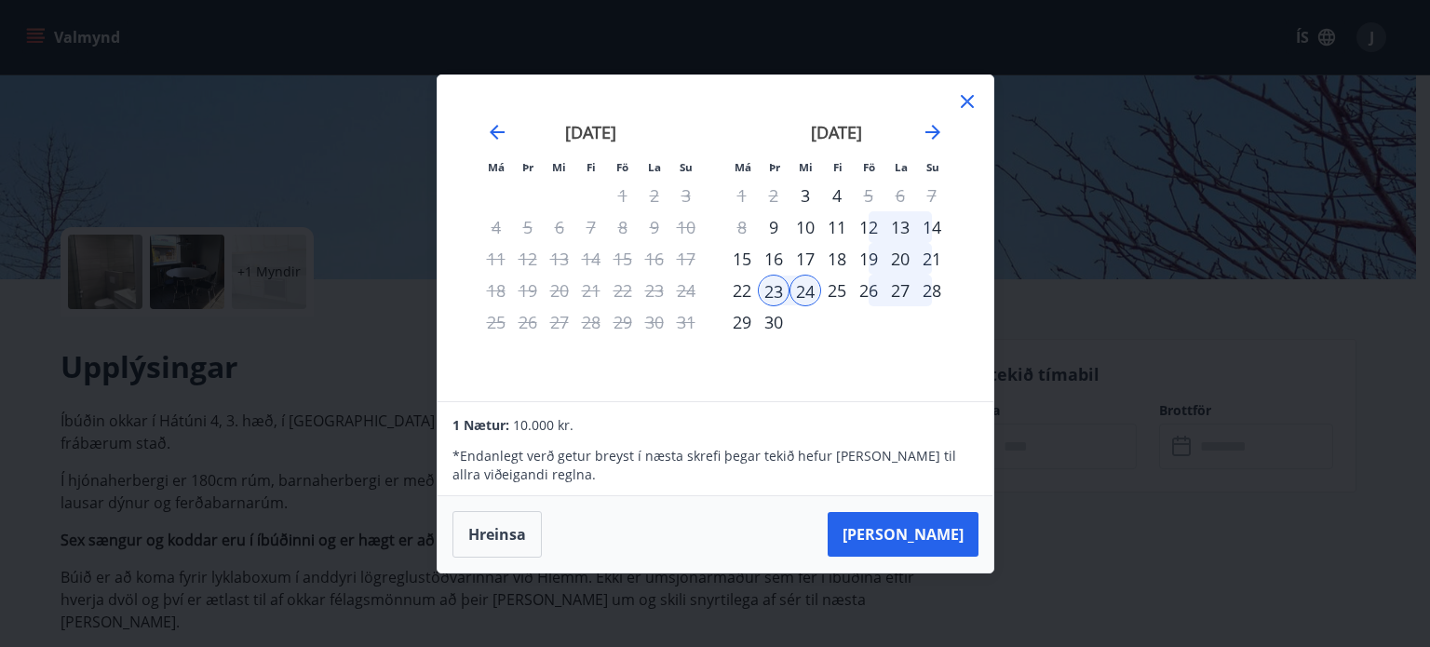
click at [937, 532] on button "Taka Frá" at bounding box center [903, 534] width 151 height 45
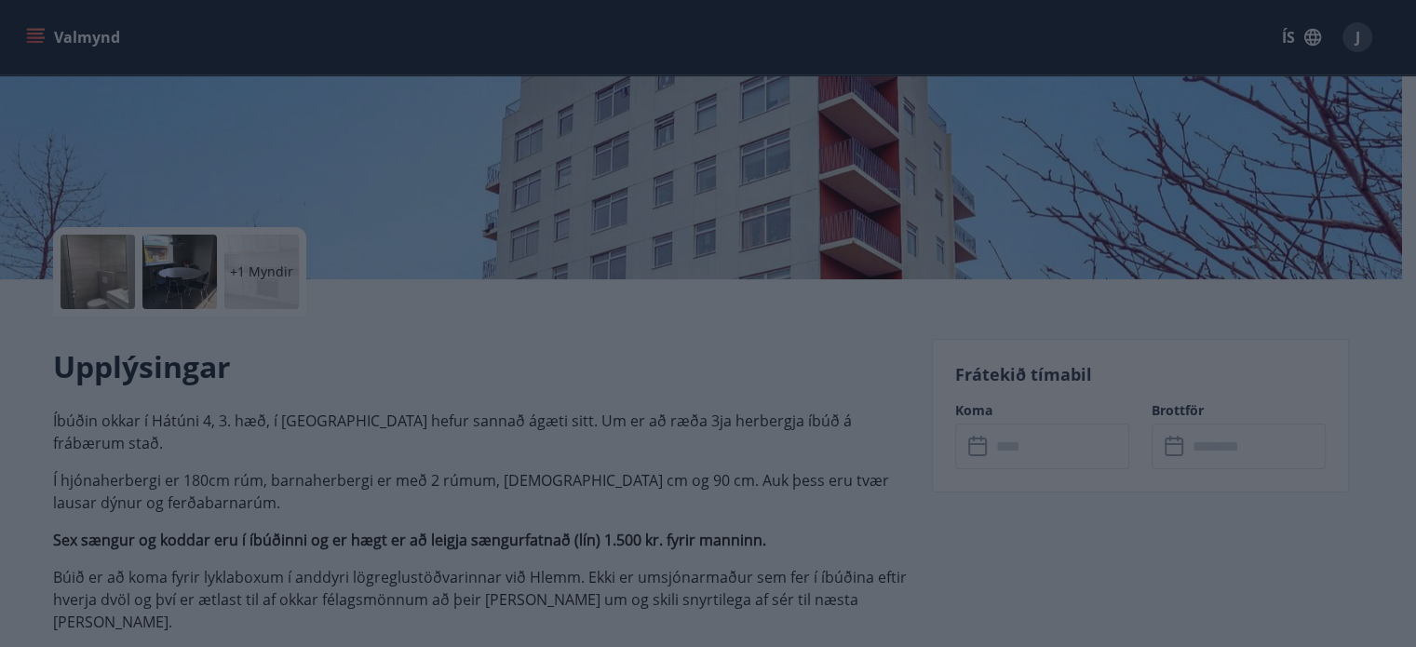
type input "******"
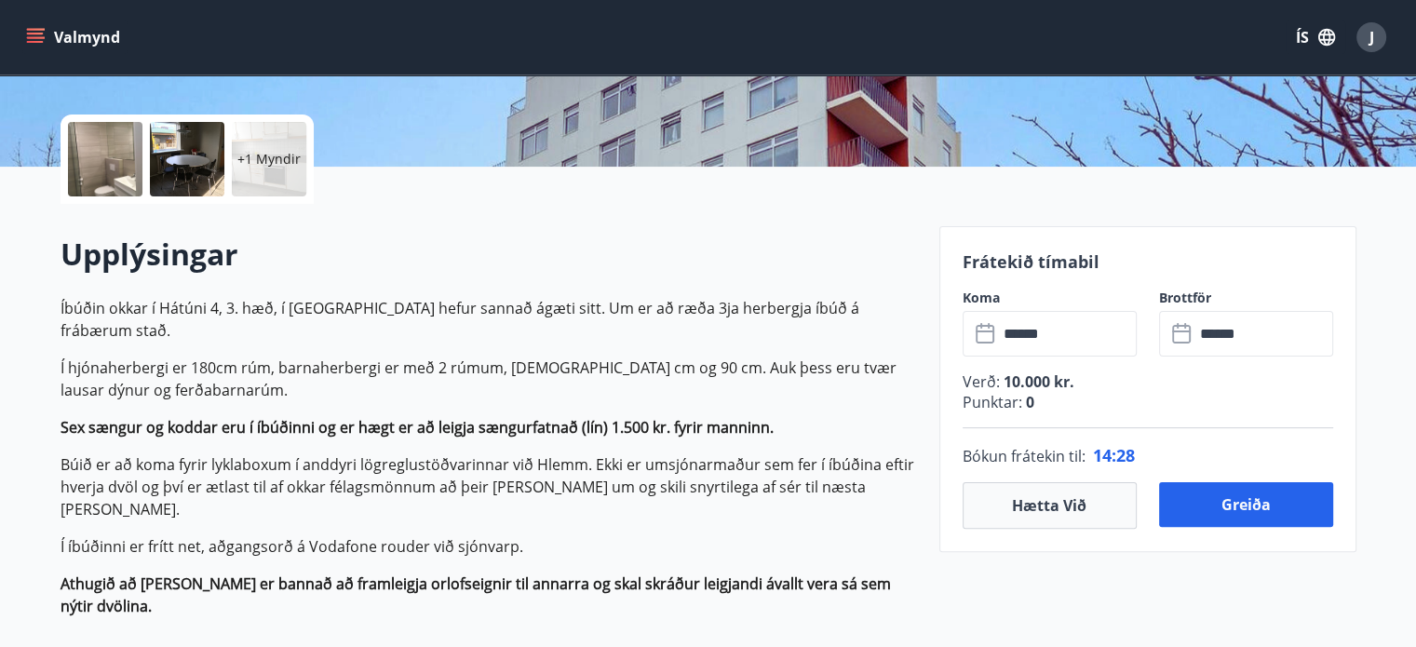
scroll to position [372, 0]
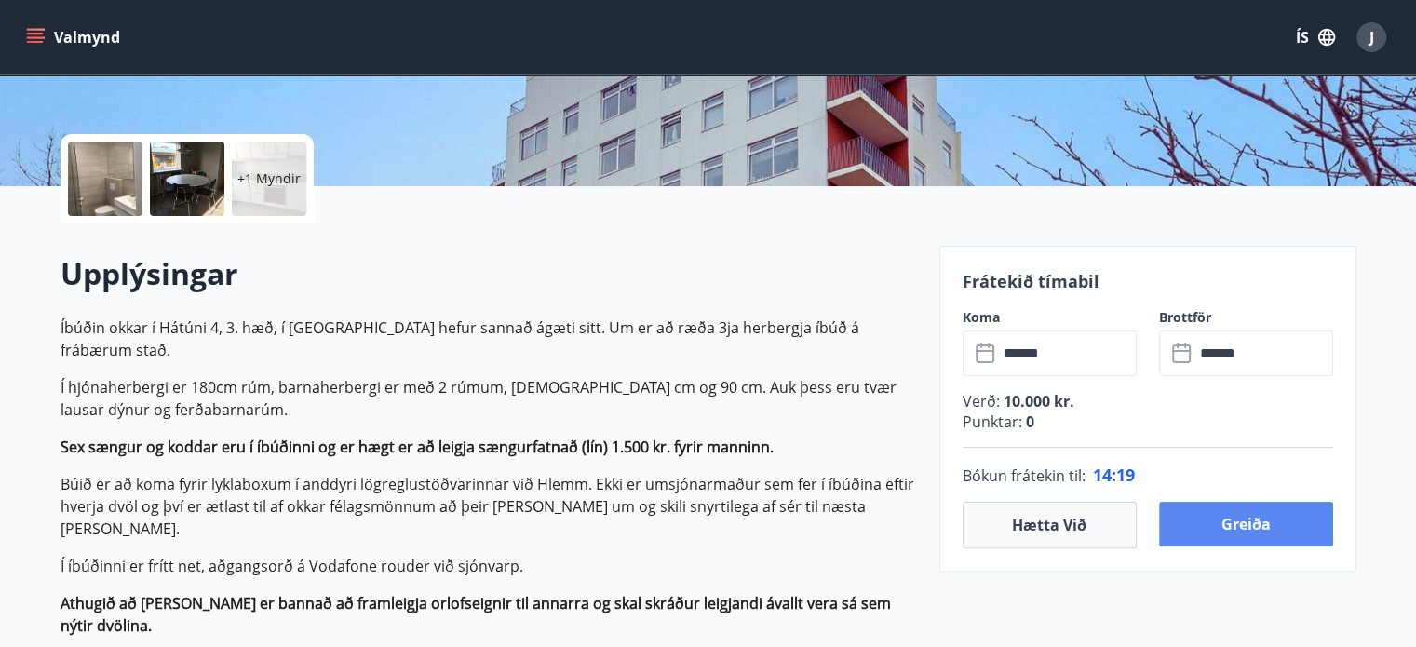
click at [1249, 524] on button "Greiða" at bounding box center [1246, 524] width 174 height 45
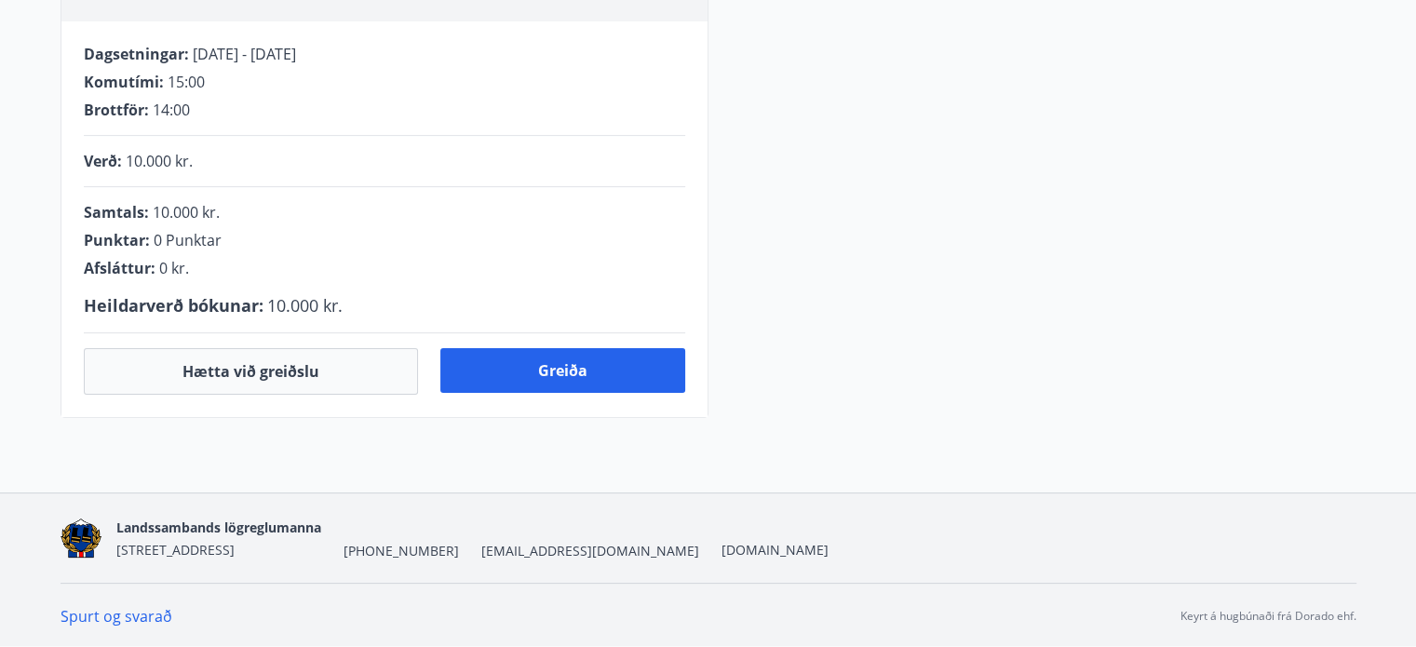
scroll to position [372, 0]
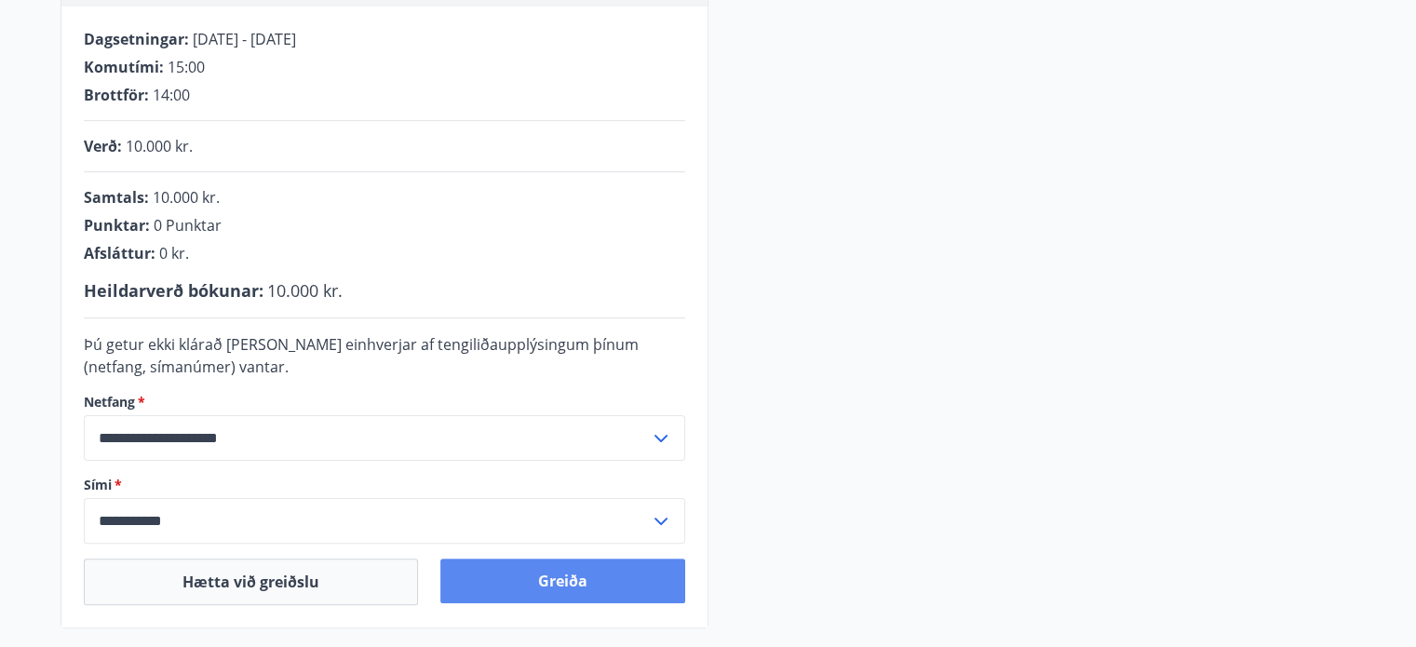
click at [536, 579] on button "Greiða" at bounding box center [562, 581] width 245 height 45
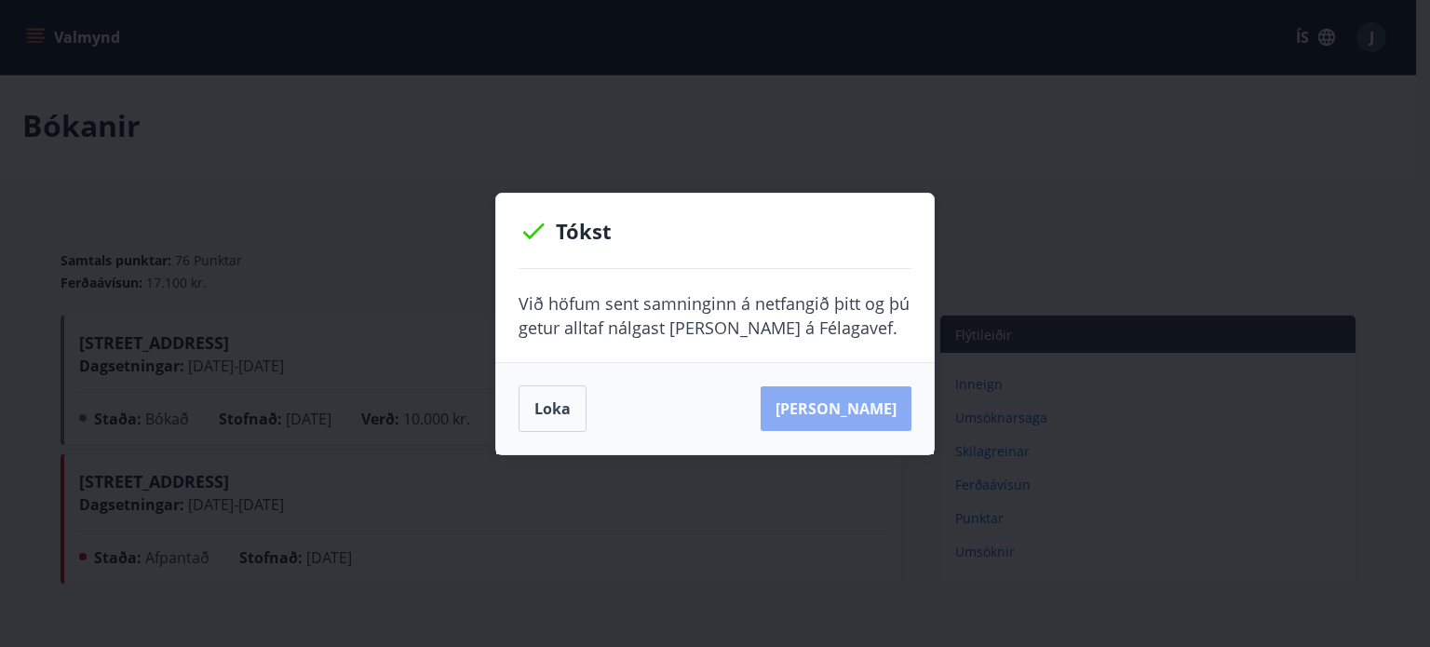
click at [867, 405] on button "[PERSON_NAME]" at bounding box center [836, 408] width 151 height 45
click at [558, 407] on button "Loka" at bounding box center [553, 408] width 68 height 47
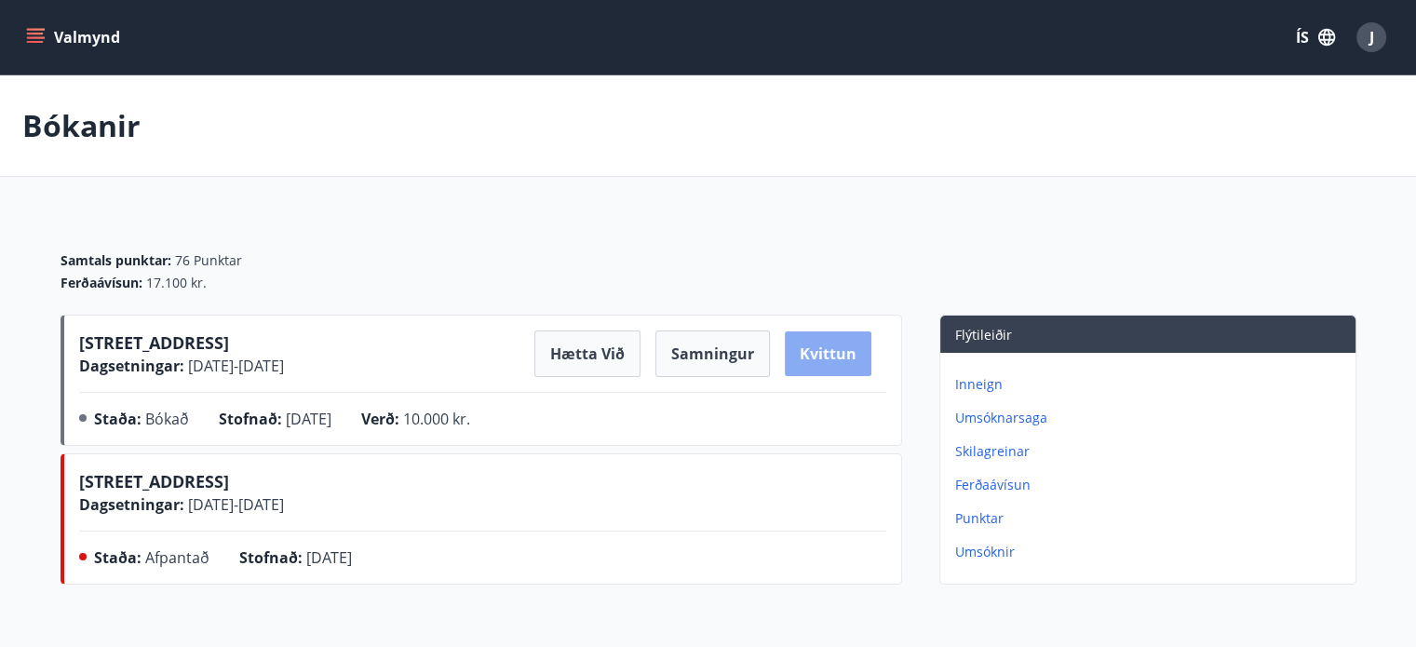
click at [827, 357] on button "Kvittun" at bounding box center [828, 353] width 87 height 45
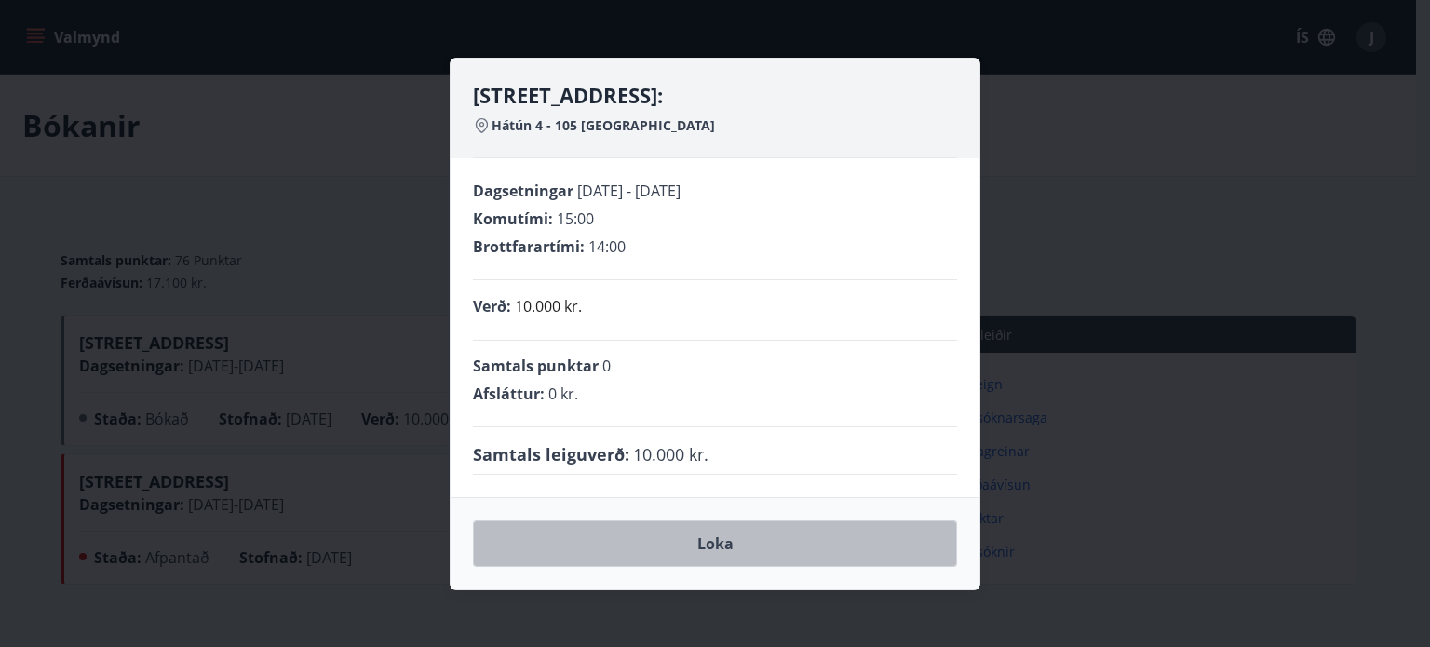
click at [713, 535] on button "Loka" at bounding box center [715, 543] width 484 height 47
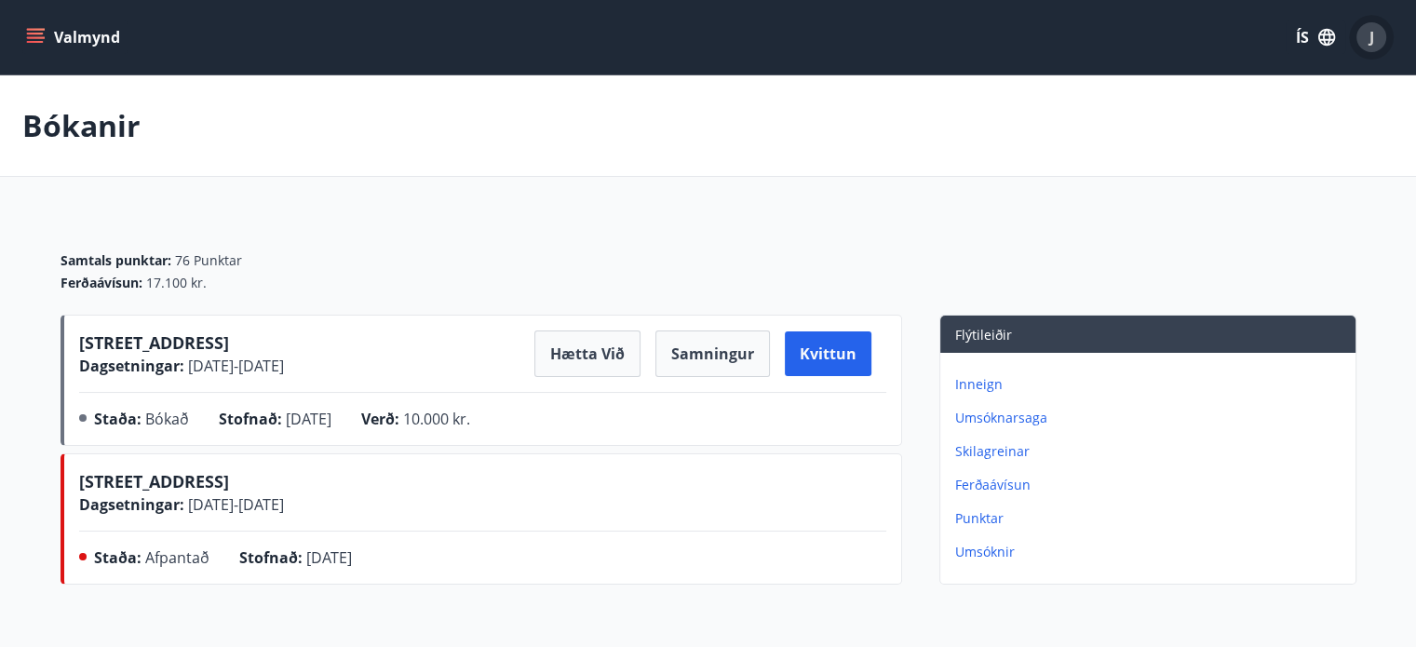
click at [1370, 38] on span "J" at bounding box center [1372, 37] width 5 height 20
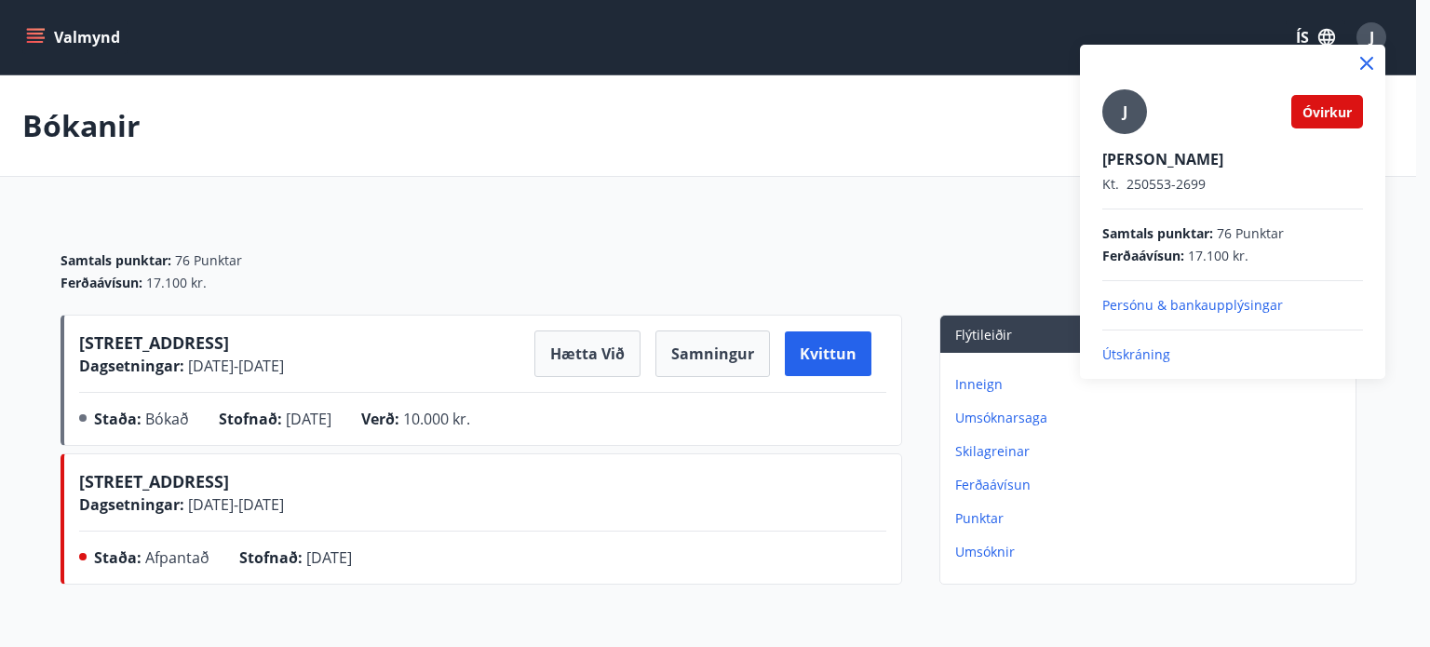
click at [1131, 352] on p "Útskráning" at bounding box center [1232, 354] width 261 height 19
